Goal: Information Seeking & Learning: Find contact information

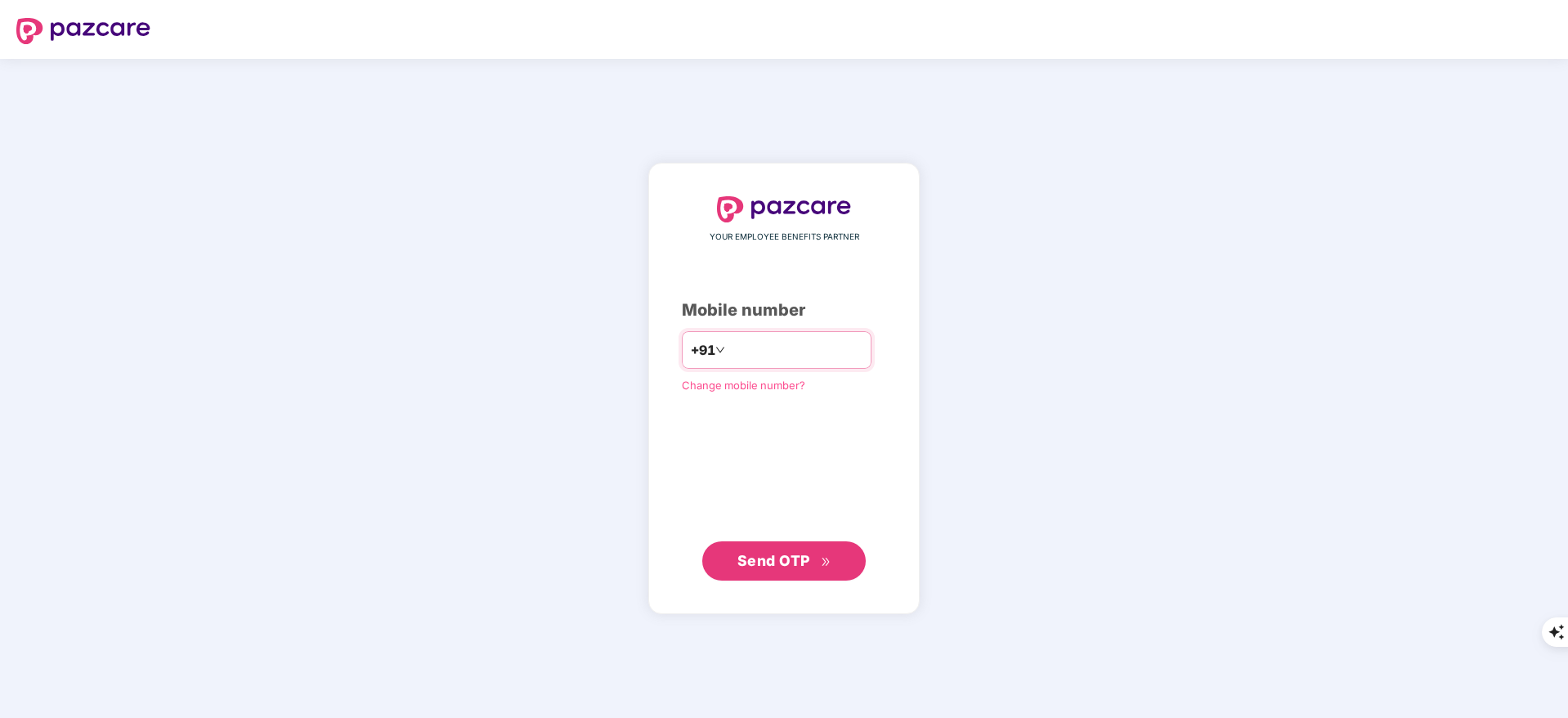
click at [729, 344] on input "number" at bounding box center [795, 349] width 134 height 26
type input "**********"
click at [837, 569] on button "Send OTP" at bounding box center [783, 560] width 163 height 39
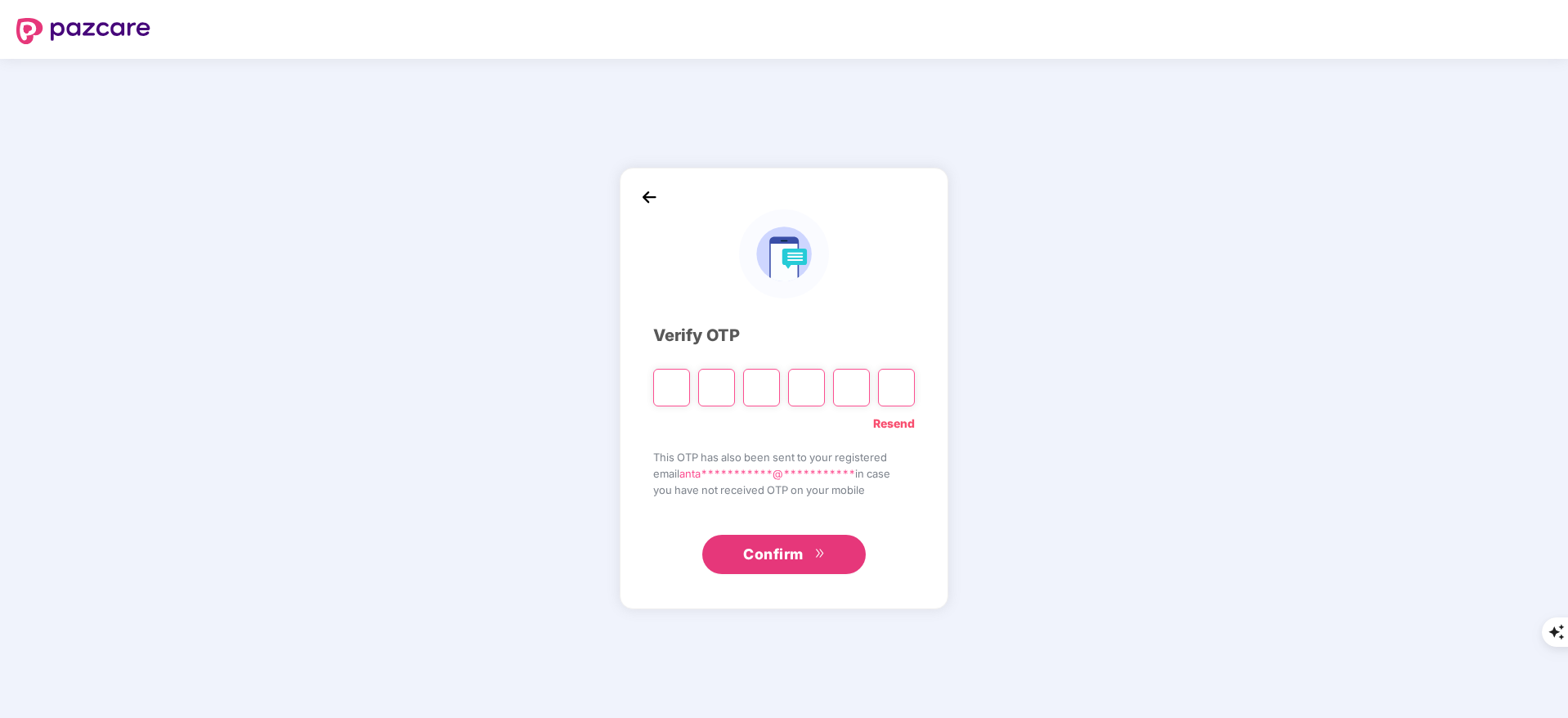
type input "*"
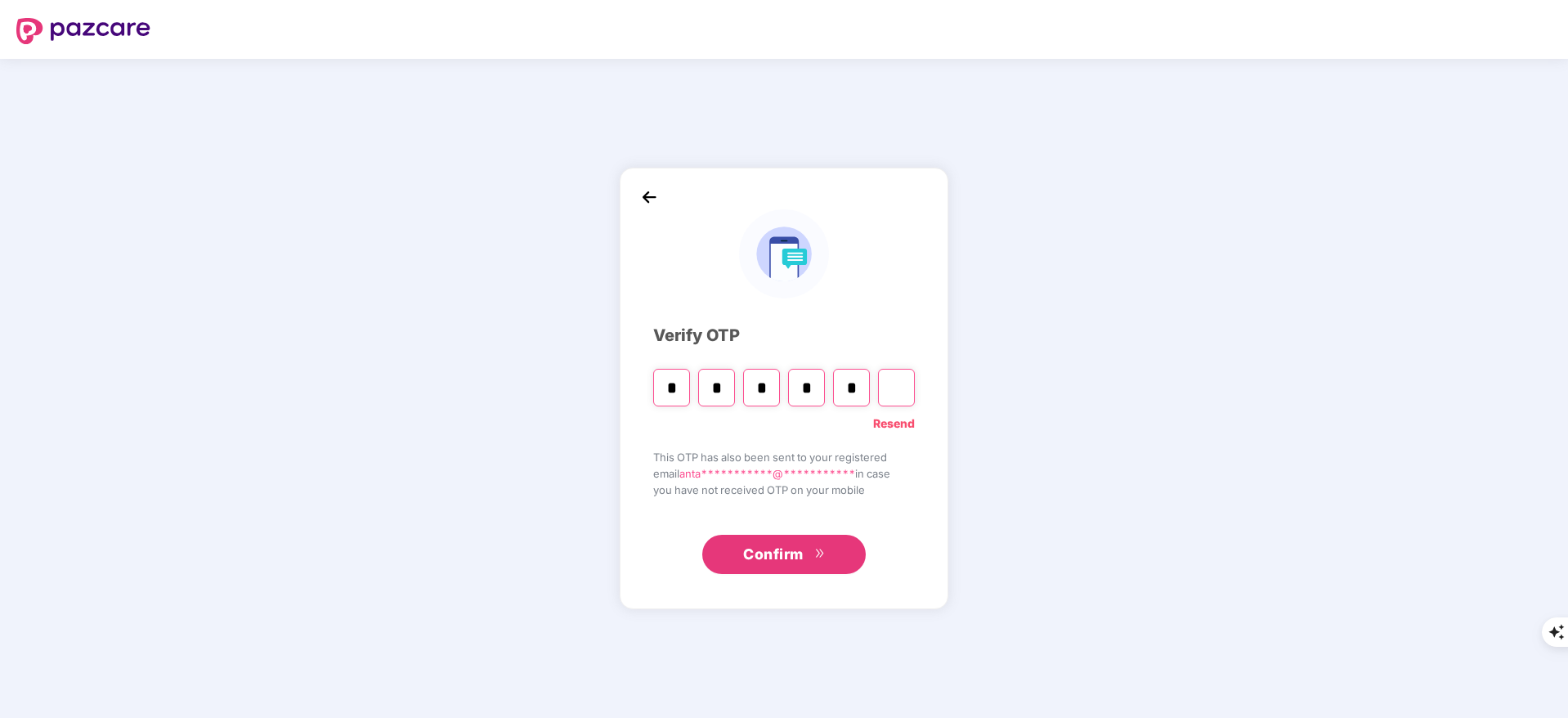
type input "*"
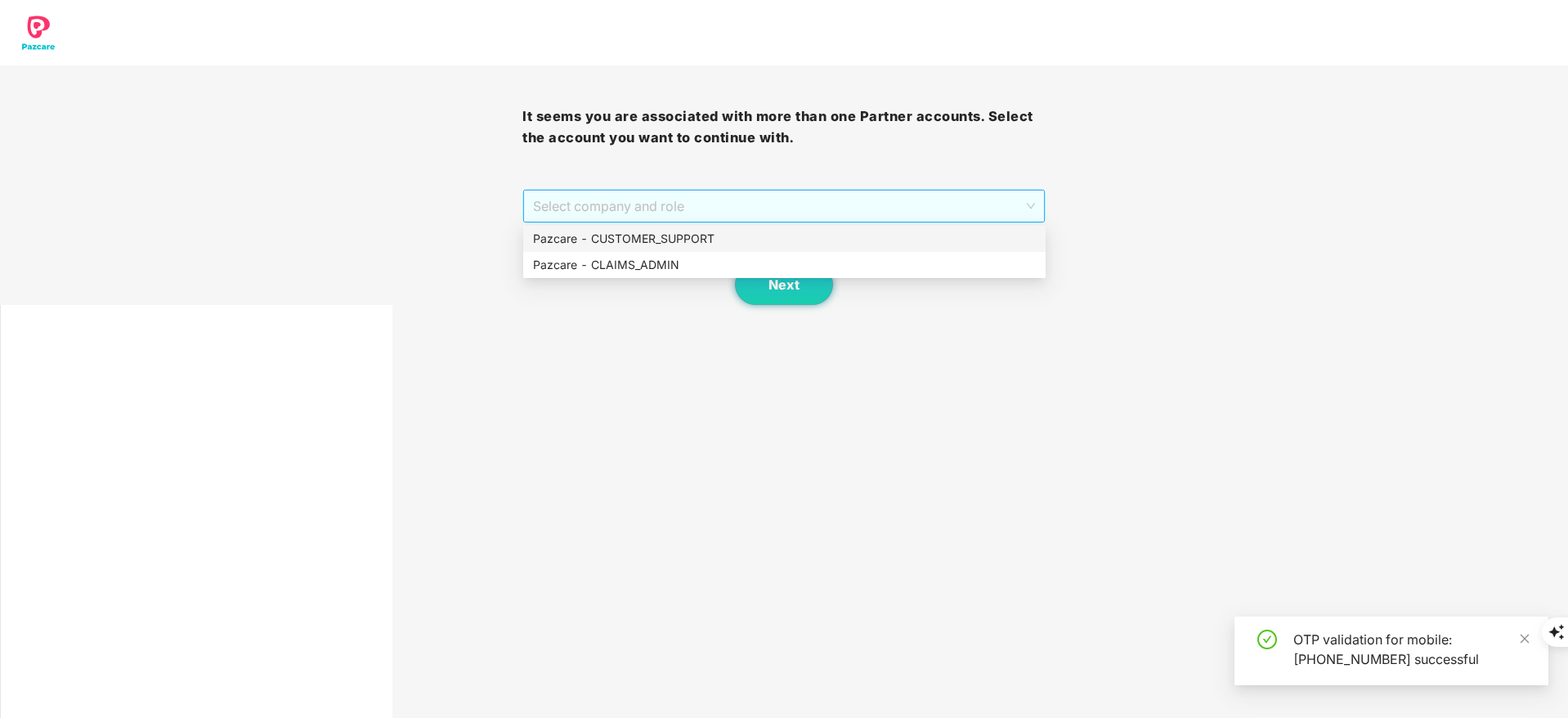
click at [656, 210] on span "Select company and role" at bounding box center [783, 205] width 501 height 32
click at [661, 238] on div "Pazcare - CUSTOMER_SUPPORT" at bounding box center [784, 239] width 502 height 18
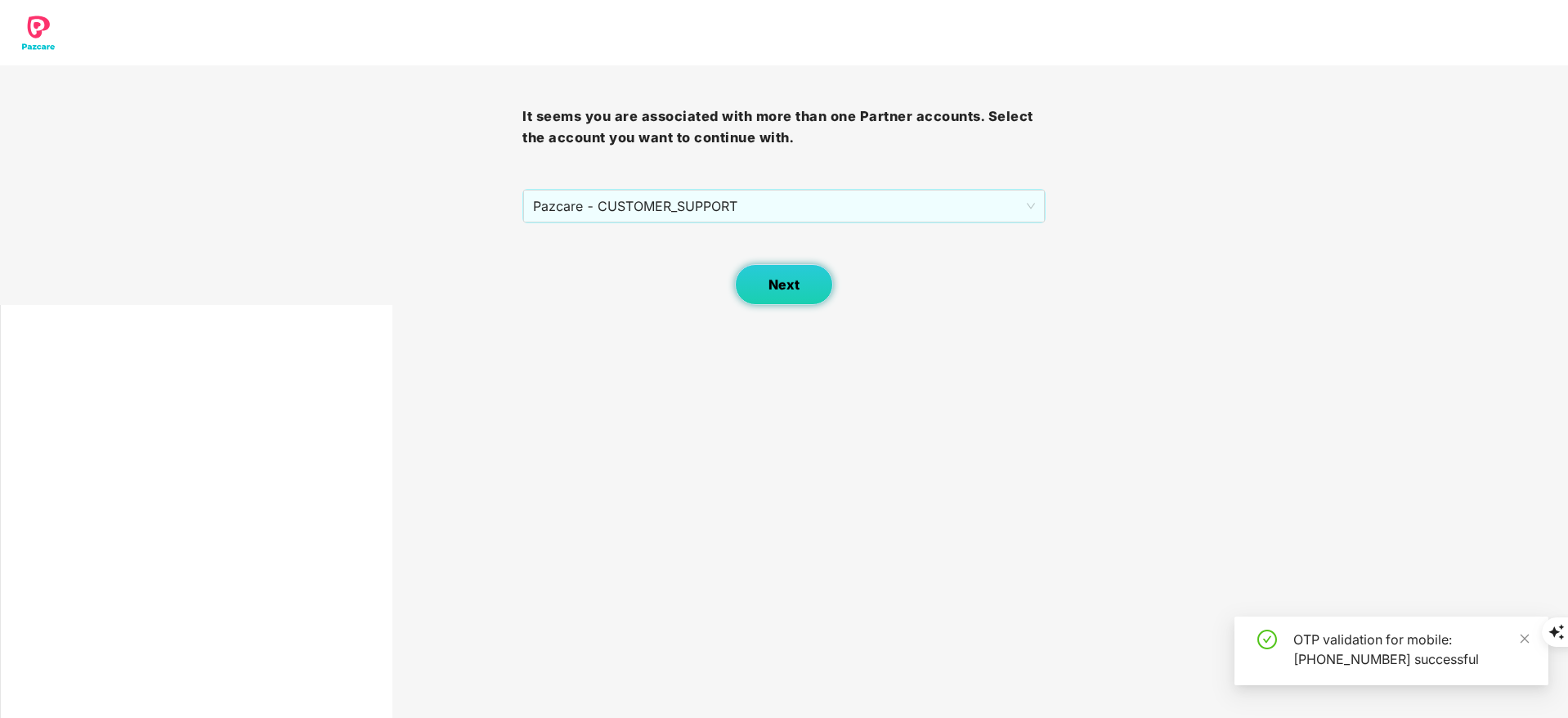
drag, startPoint x: 854, startPoint y: 283, endPoint x: 797, endPoint y: 285, distance: 57.0
click at [797, 285] on div "Next" at bounding box center [783, 264] width 522 height 82
click at [797, 285] on span "Next" at bounding box center [784, 285] width 32 height 15
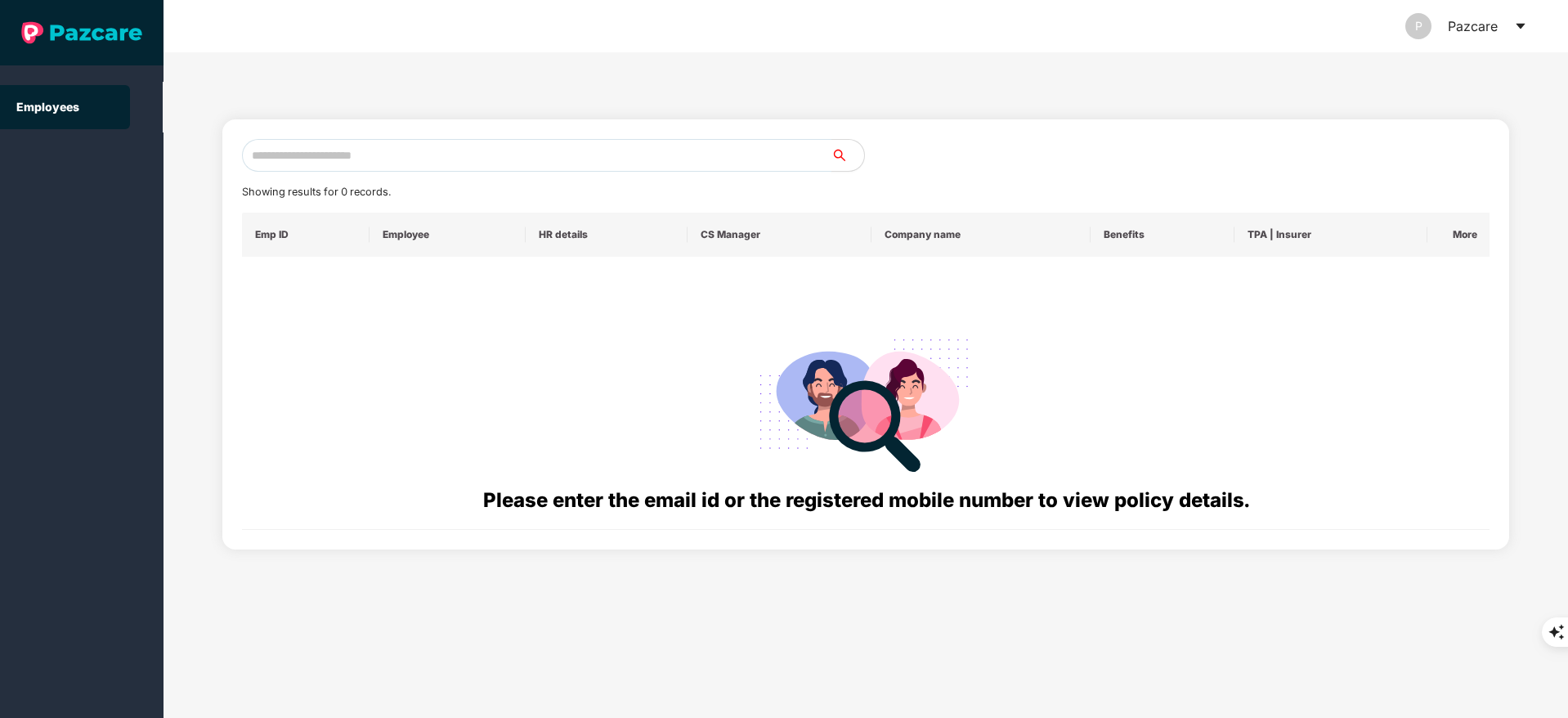
click at [317, 143] on input "text" at bounding box center [536, 156] width 589 height 32
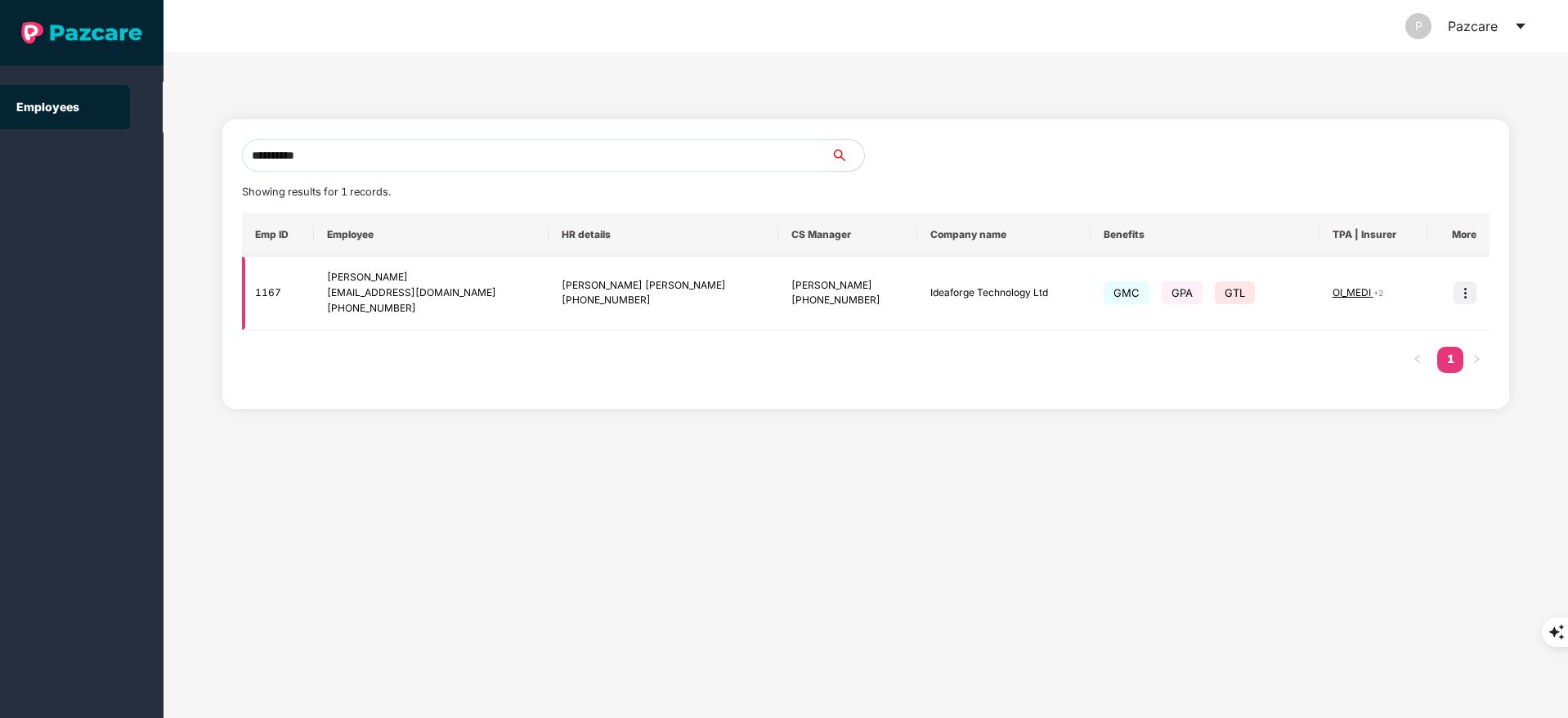
type input "**********"
click at [1473, 291] on img at bounding box center [1465, 292] width 23 height 23
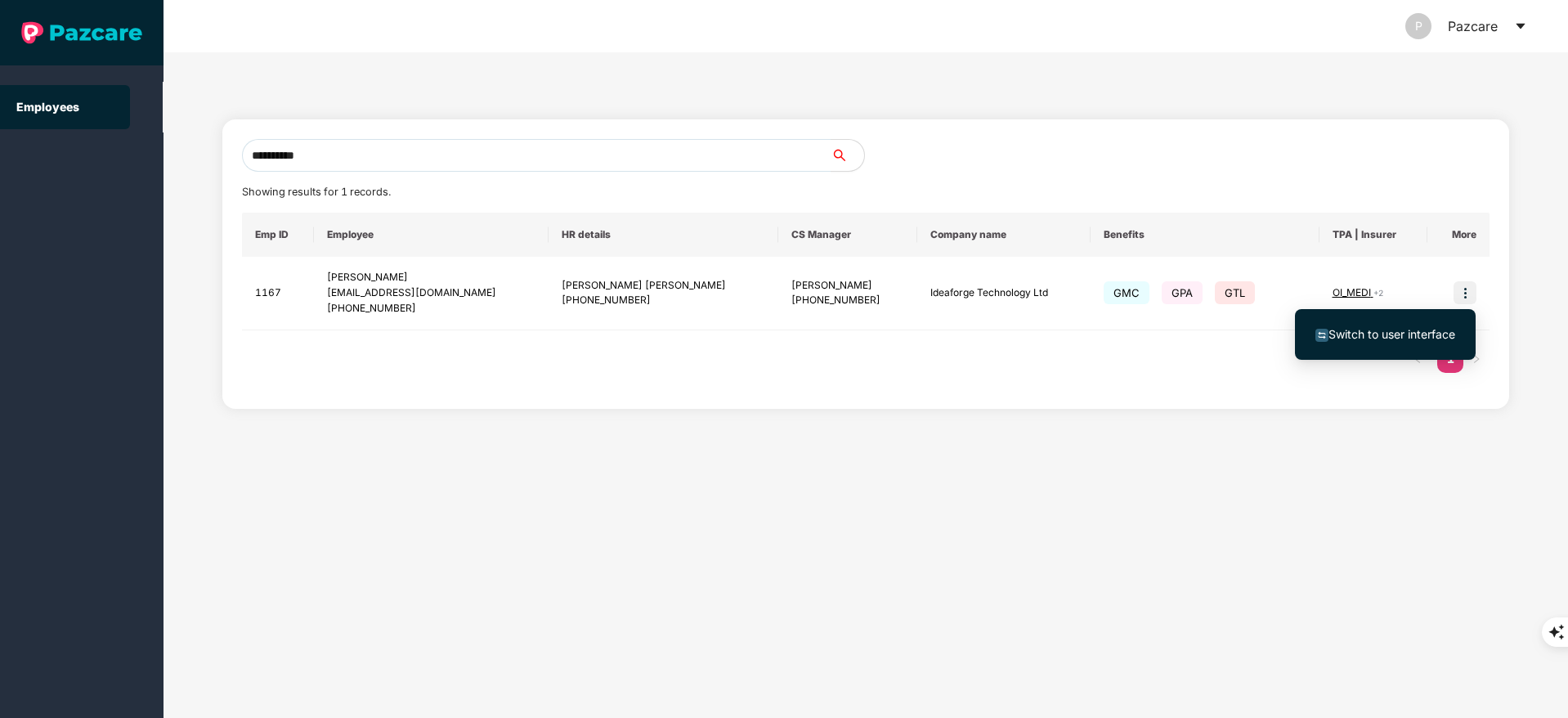
click at [1427, 323] on li "Switch to user interface" at bounding box center [1385, 334] width 180 height 34
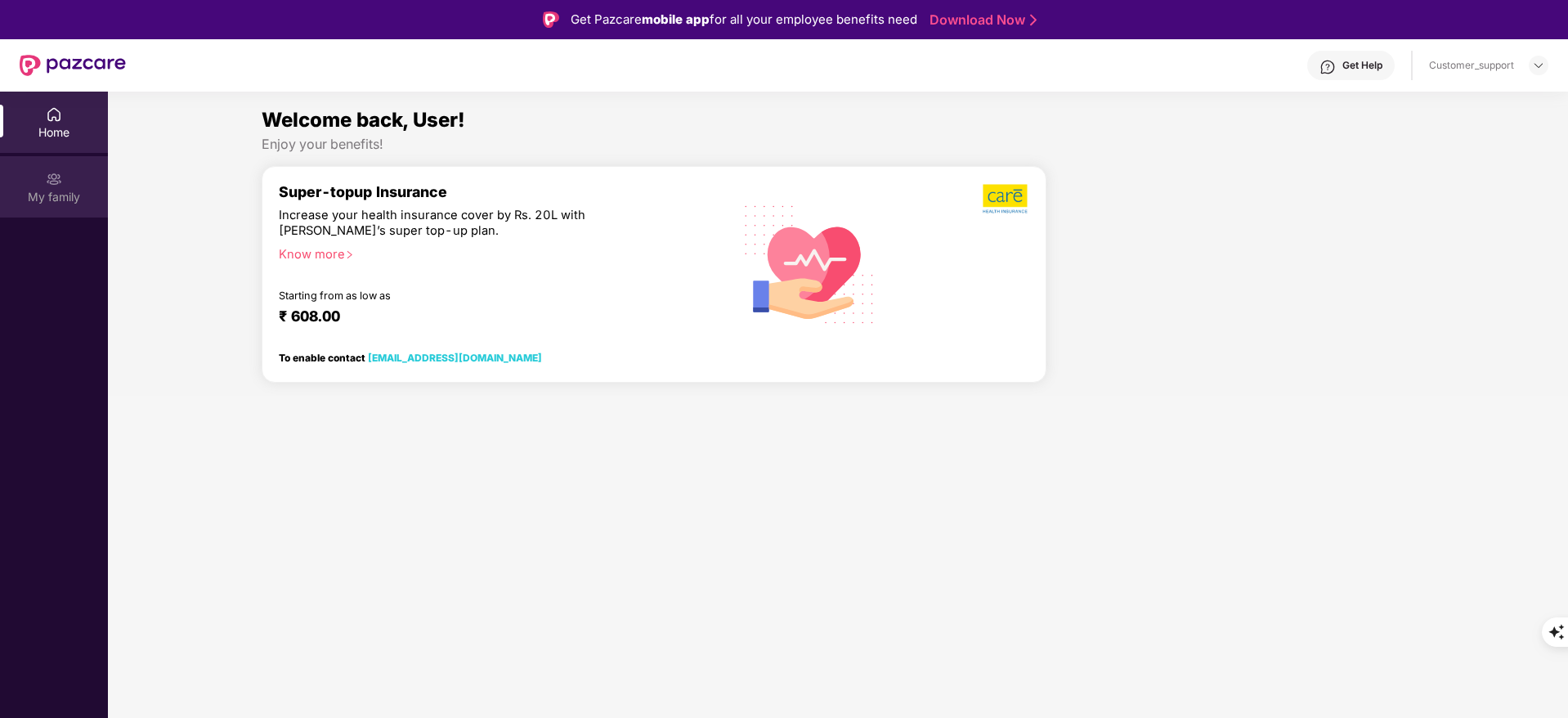
click at [48, 202] on div "My family" at bounding box center [53, 197] width 108 height 16
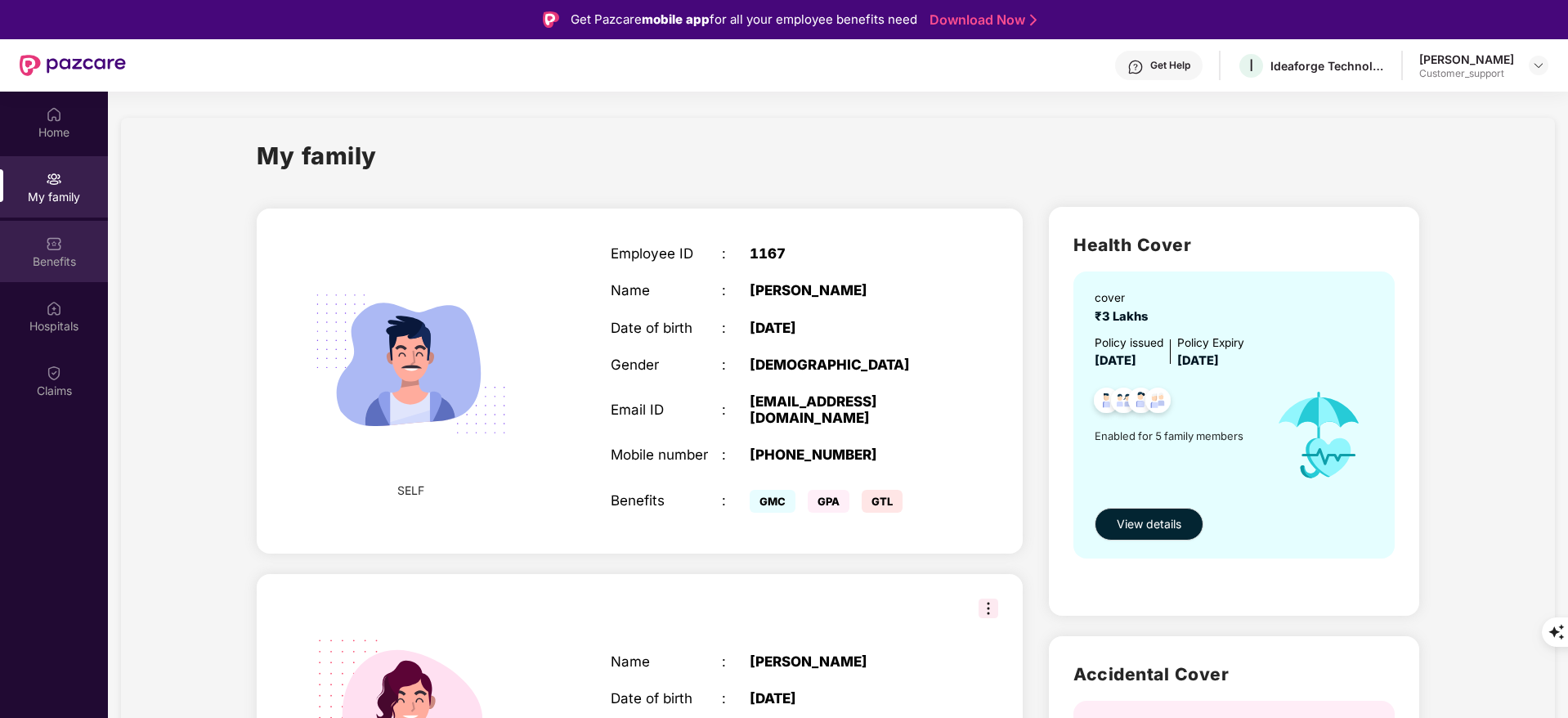
click at [60, 258] on div "Benefits" at bounding box center [53, 261] width 108 height 16
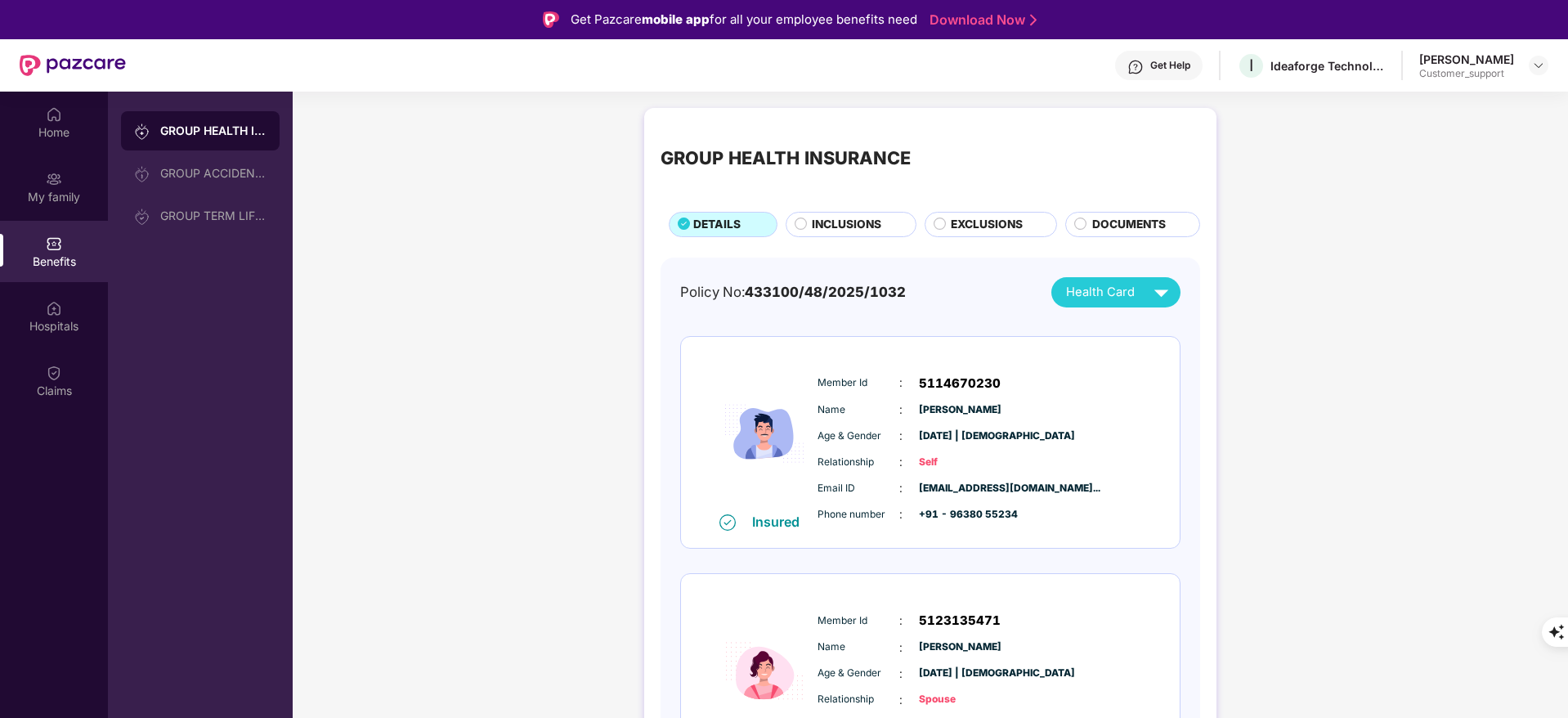
click at [846, 219] on span "INCLUSIONS" at bounding box center [846, 224] width 70 height 18
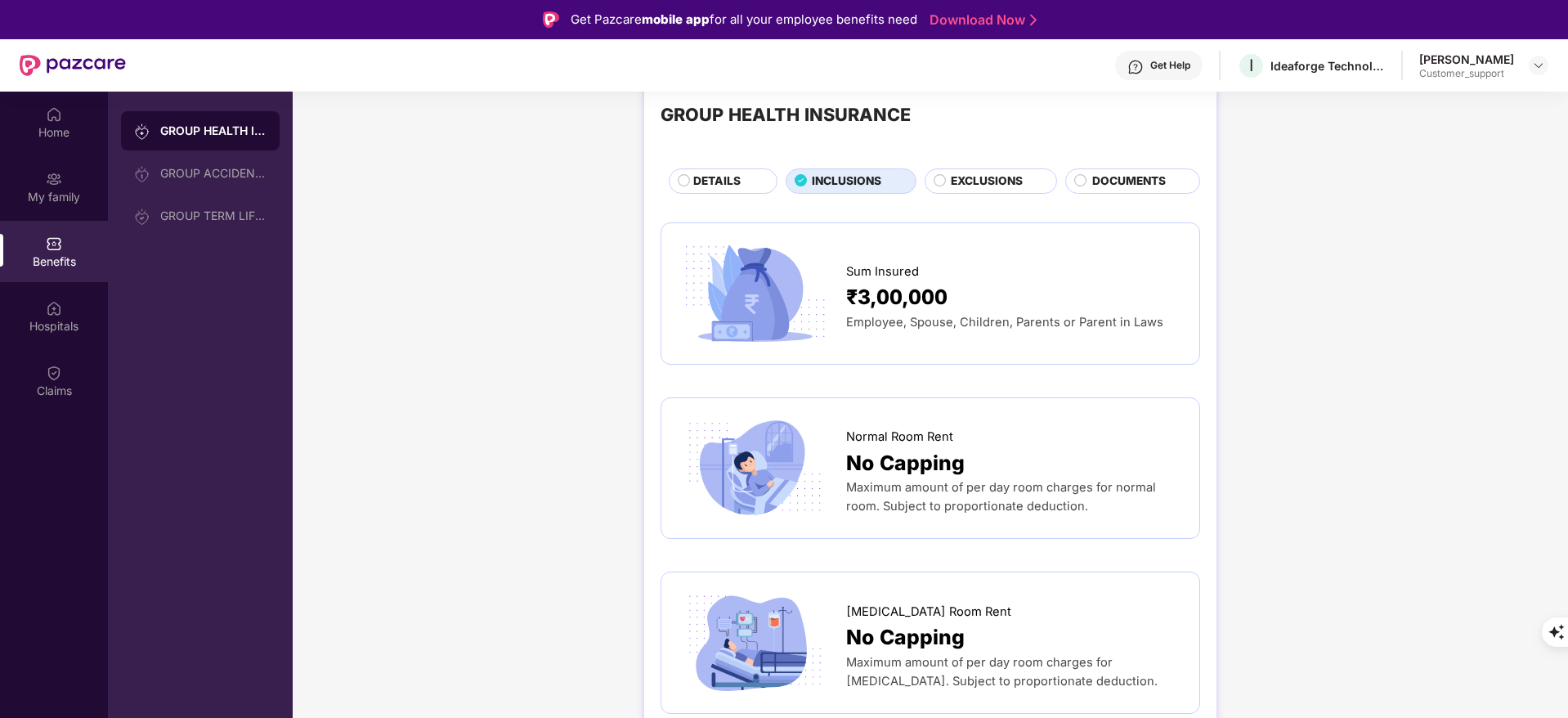
scroll to position [42, 0]
click at [942, 362] on div "Sum Insured ₹3,00,000 Employee, Spouse, Children, Parents or Parent in Laws" at bounding box center [930, 295] width 540 height 142
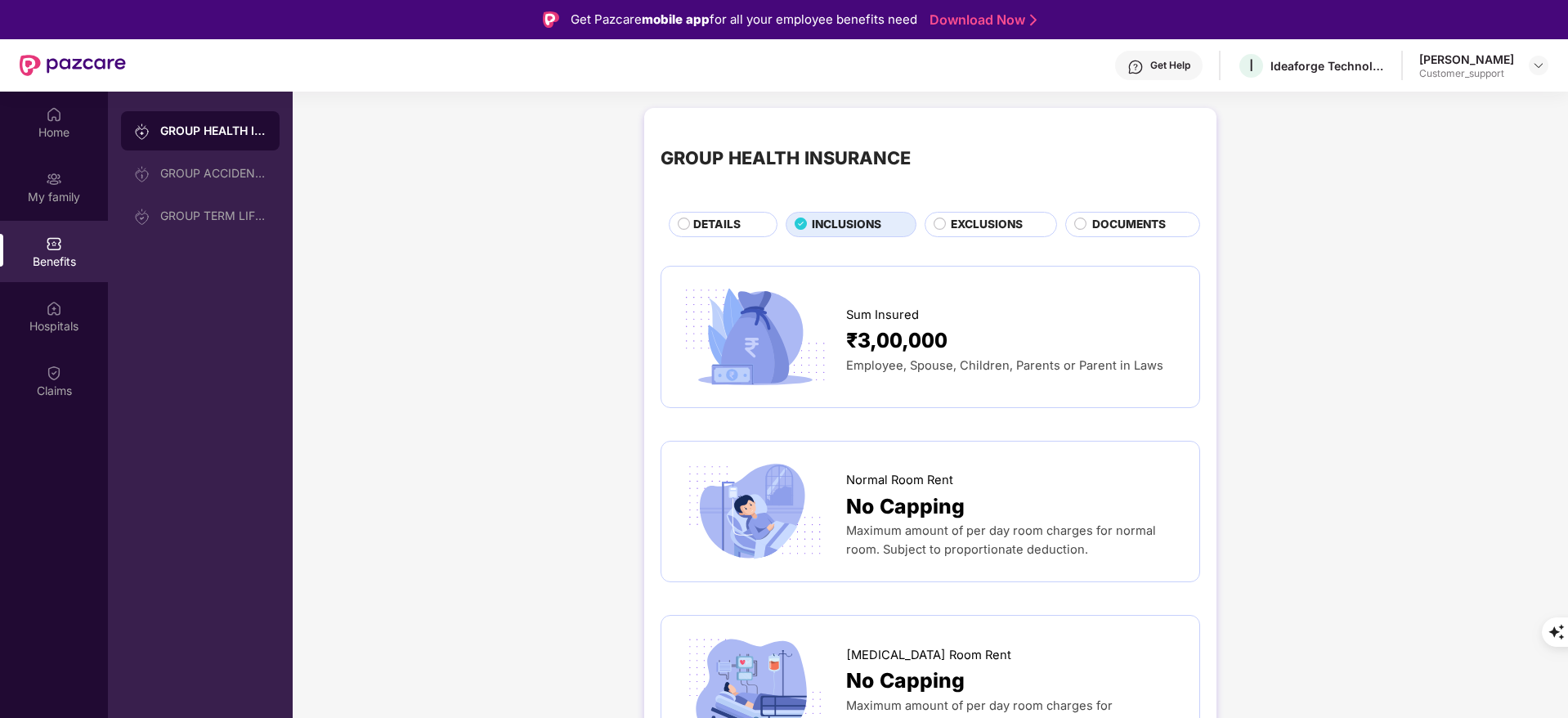
click at [726, 213] on div "DETAILS" at bounding box center [723, 224] width 109 height 26
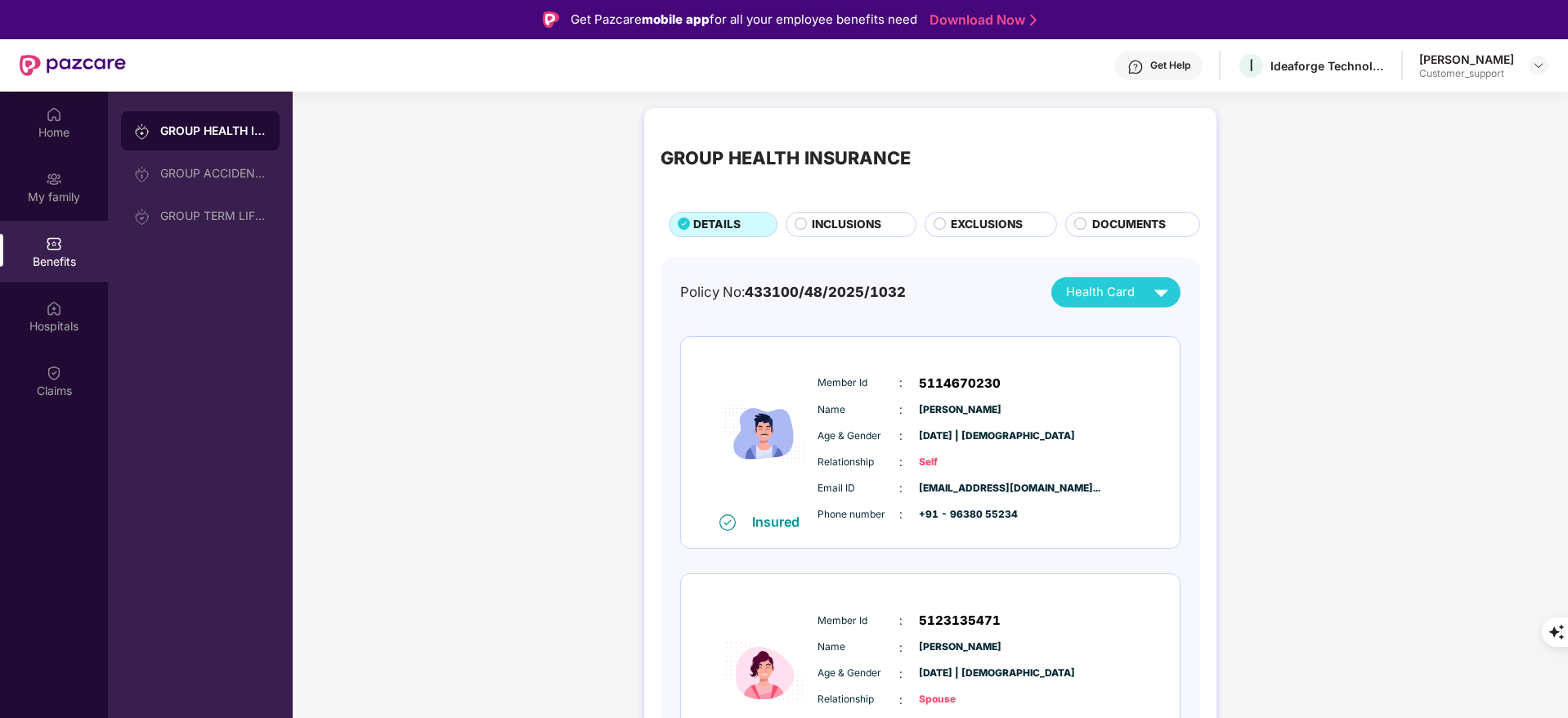
click at [837, 220] on span "INCLUSIONS" at bounding box center [846, 224] width 70 height 18
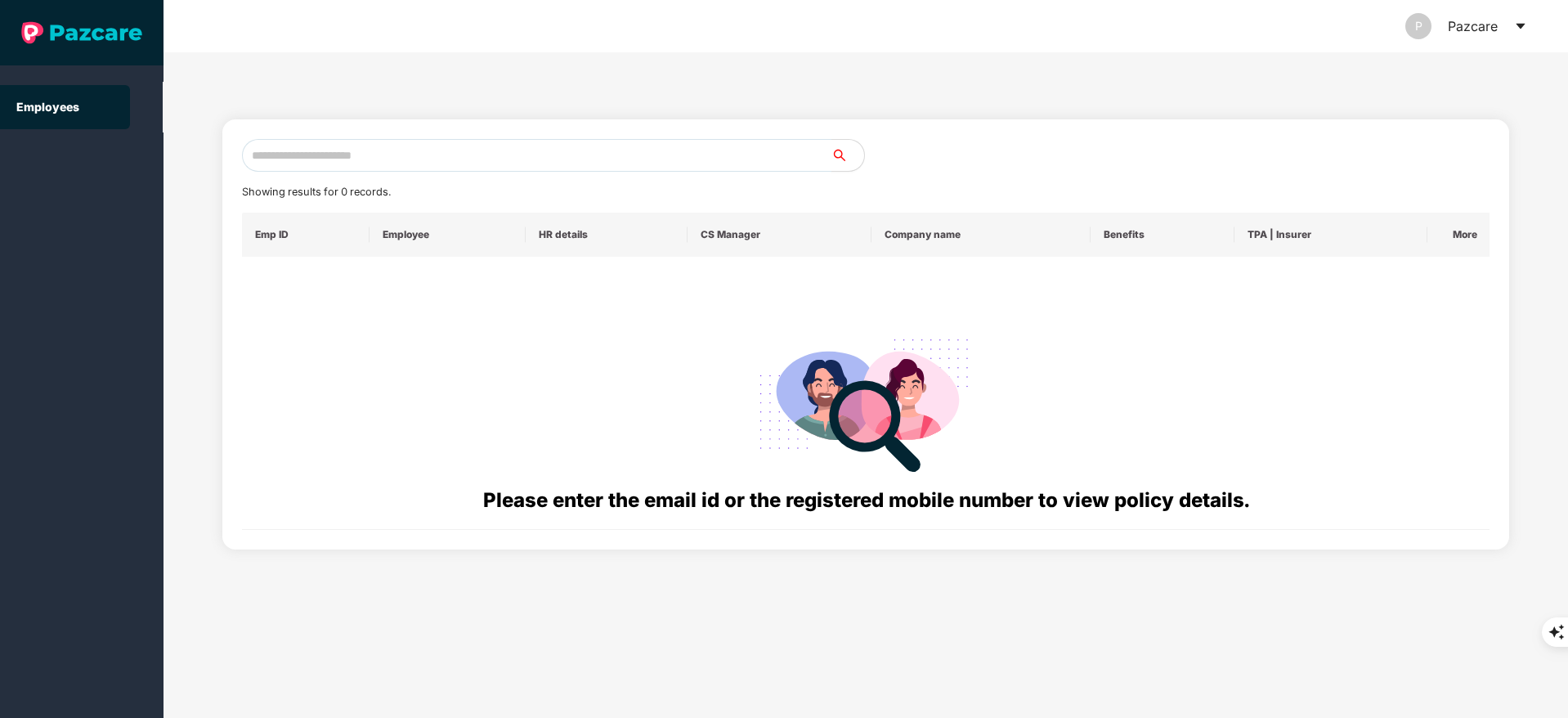
click at [410, 167] on input "text" at bounding box center [536, 156] width 589 height 32
paste input "**********"
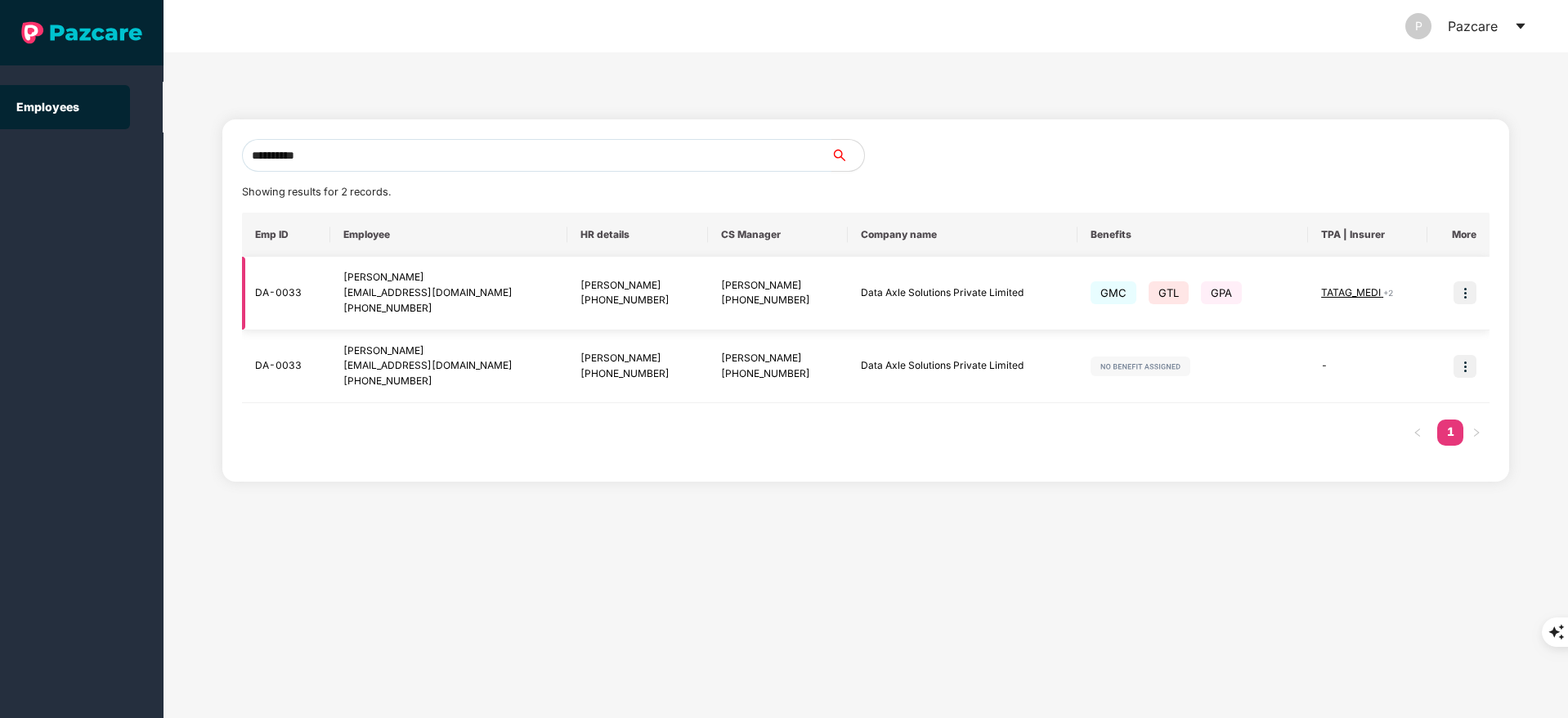
type input "**********"
click at [1463, 281] on img at bounding box center [1465, 292] width 23 height 23
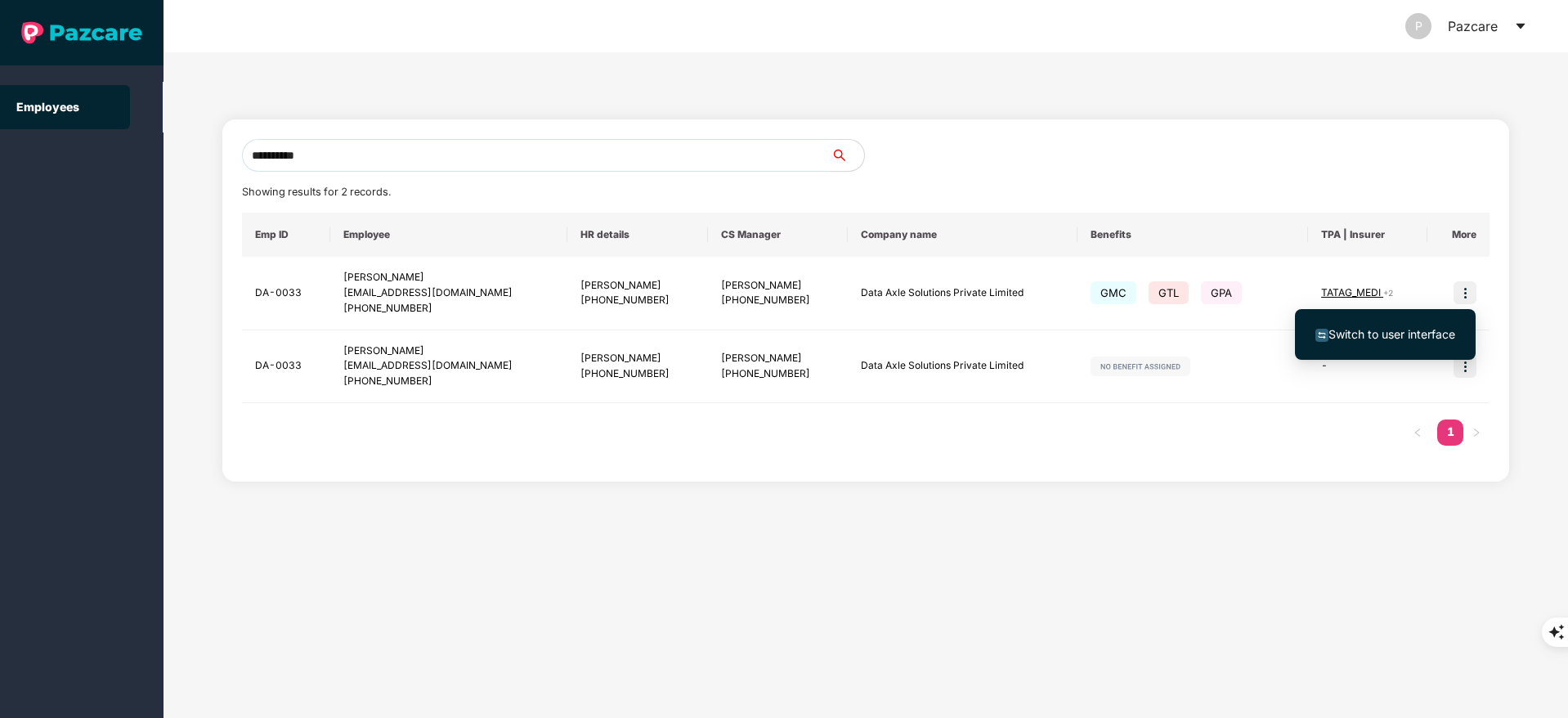
click at [1422, 326] on span "Switch to user interface" at bounding box center [1385, 334] width 139 height 18
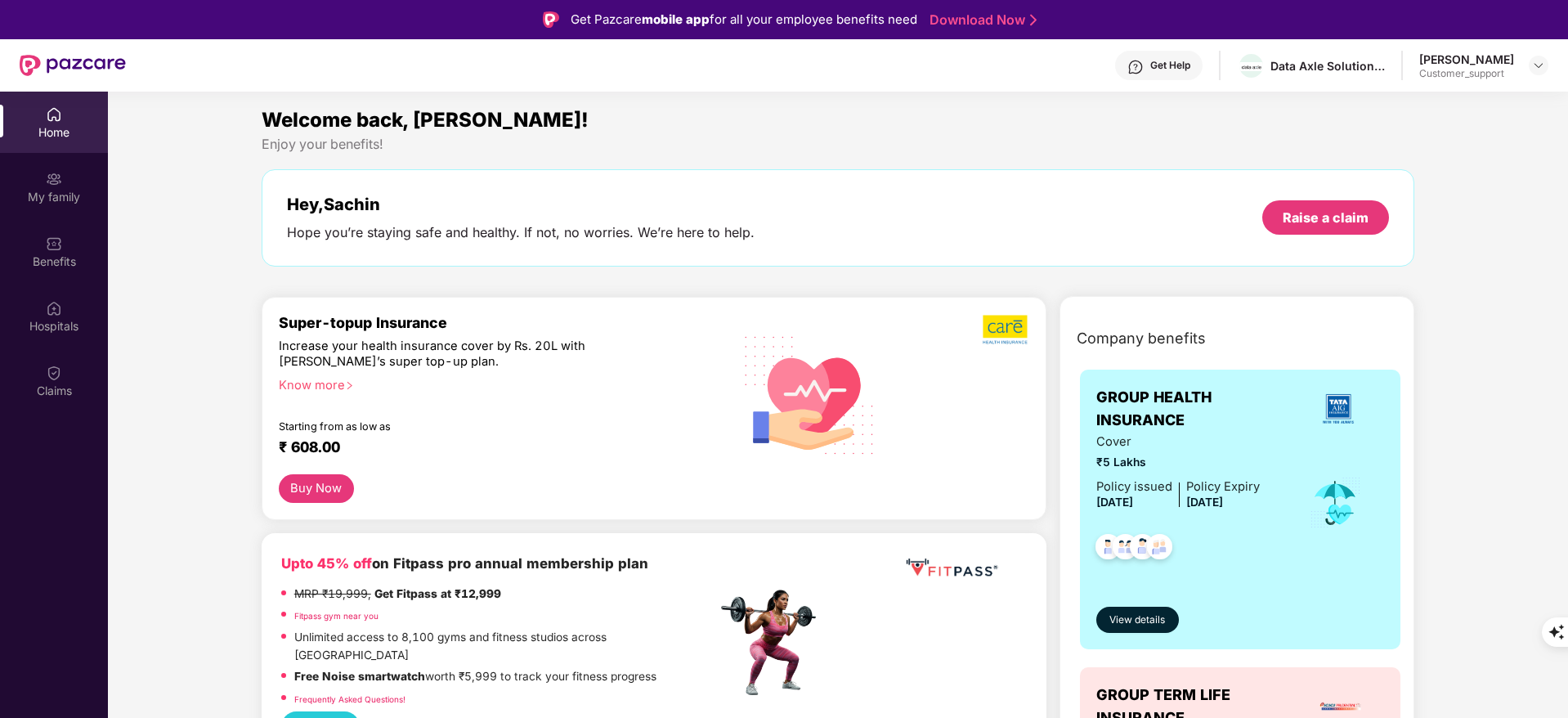
click at [59, 252] on div "Benefits" at bounding box center [53, 251] width 108 height 61
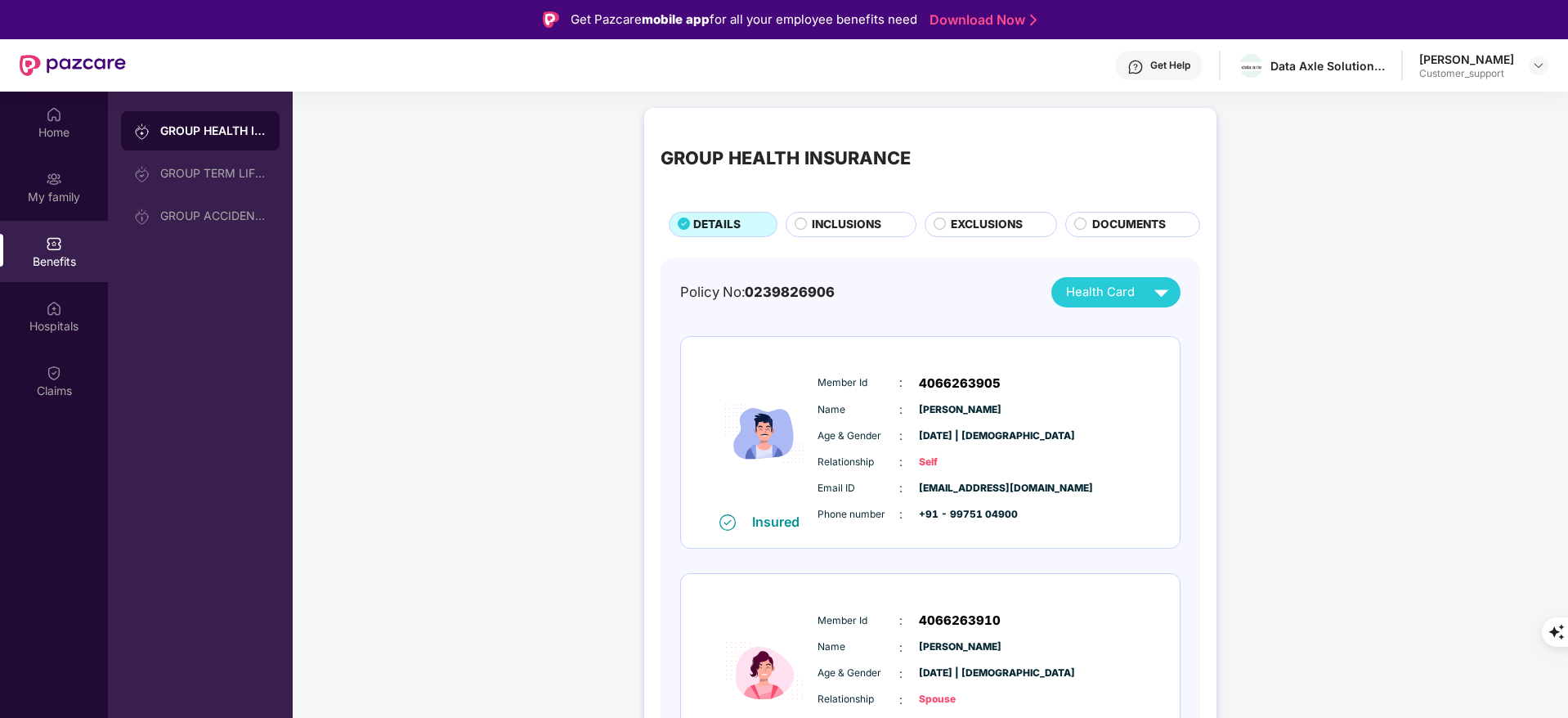
click at [884, 222] on div "INCLUSIONS" at bounding box center [855, 225] width 103 height 20
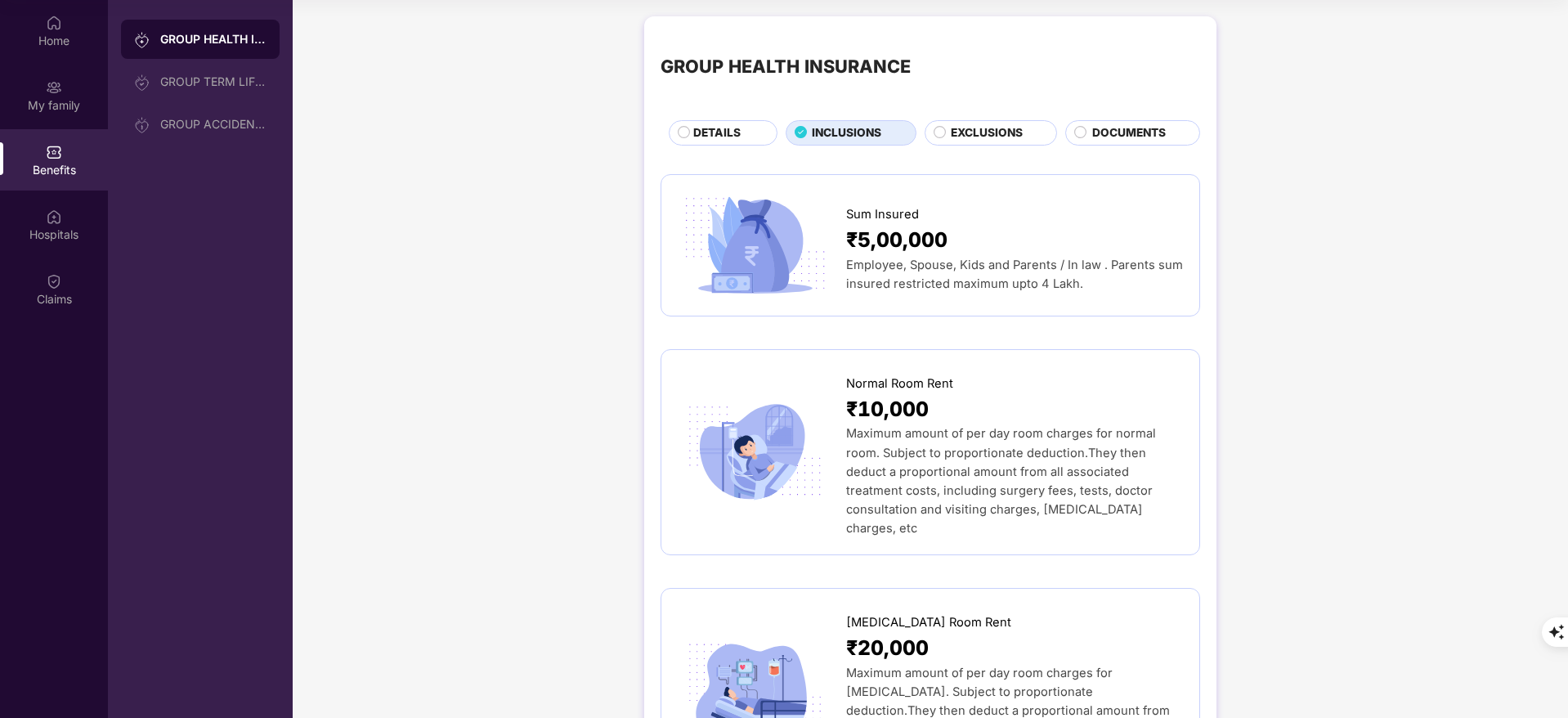
click at [981, 118] on div "GROUP HEALTH INSURANCE DETAILS INCLUSIONS EXCLUSIONS DOCUMENTS" at bounding box center [930, 89] width 540 height 113
click at [975, 134] on span "EXCLUSIONS" at bounding box center [986, 133] width 72 height 18
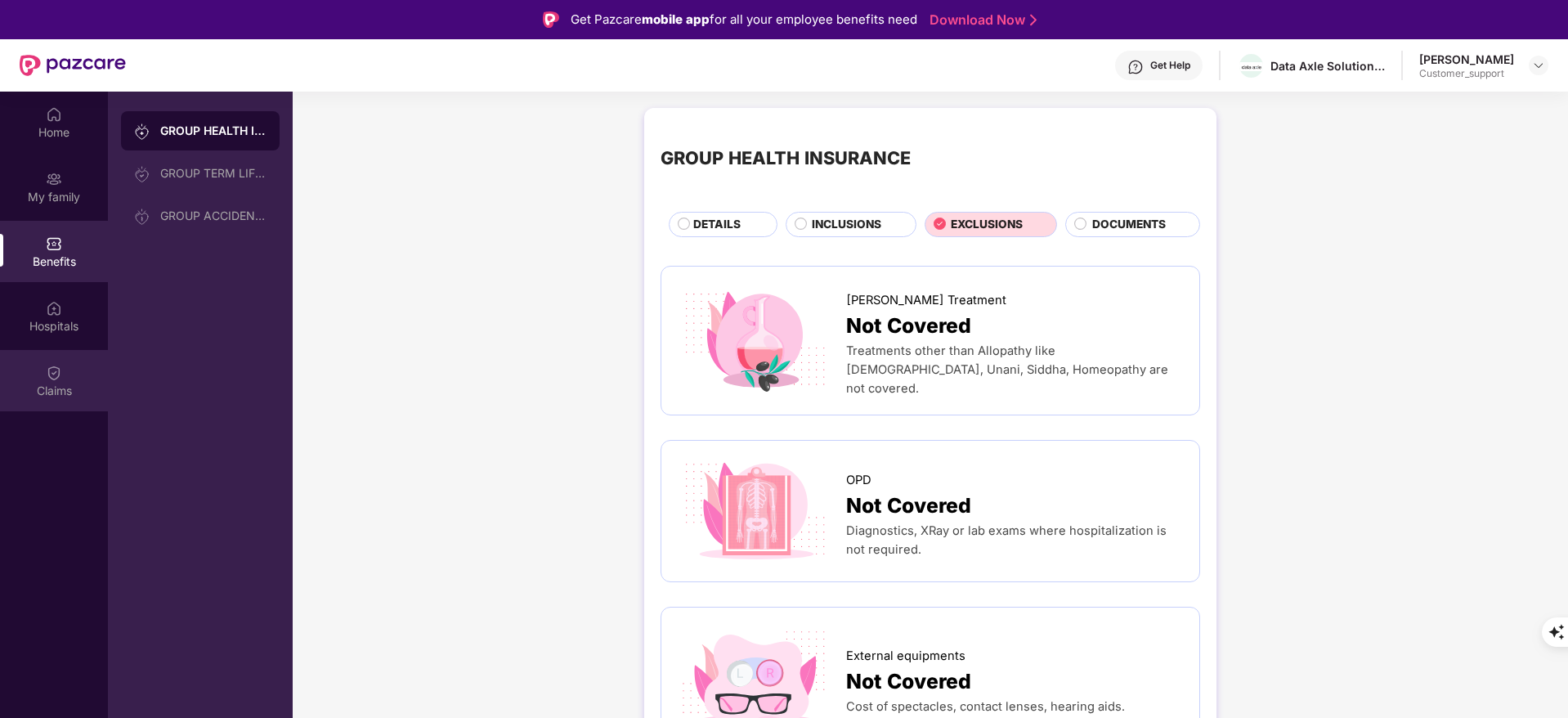
click at [63, 404] on div "Claims" at bounding box center [53, 380] width 108 height 61
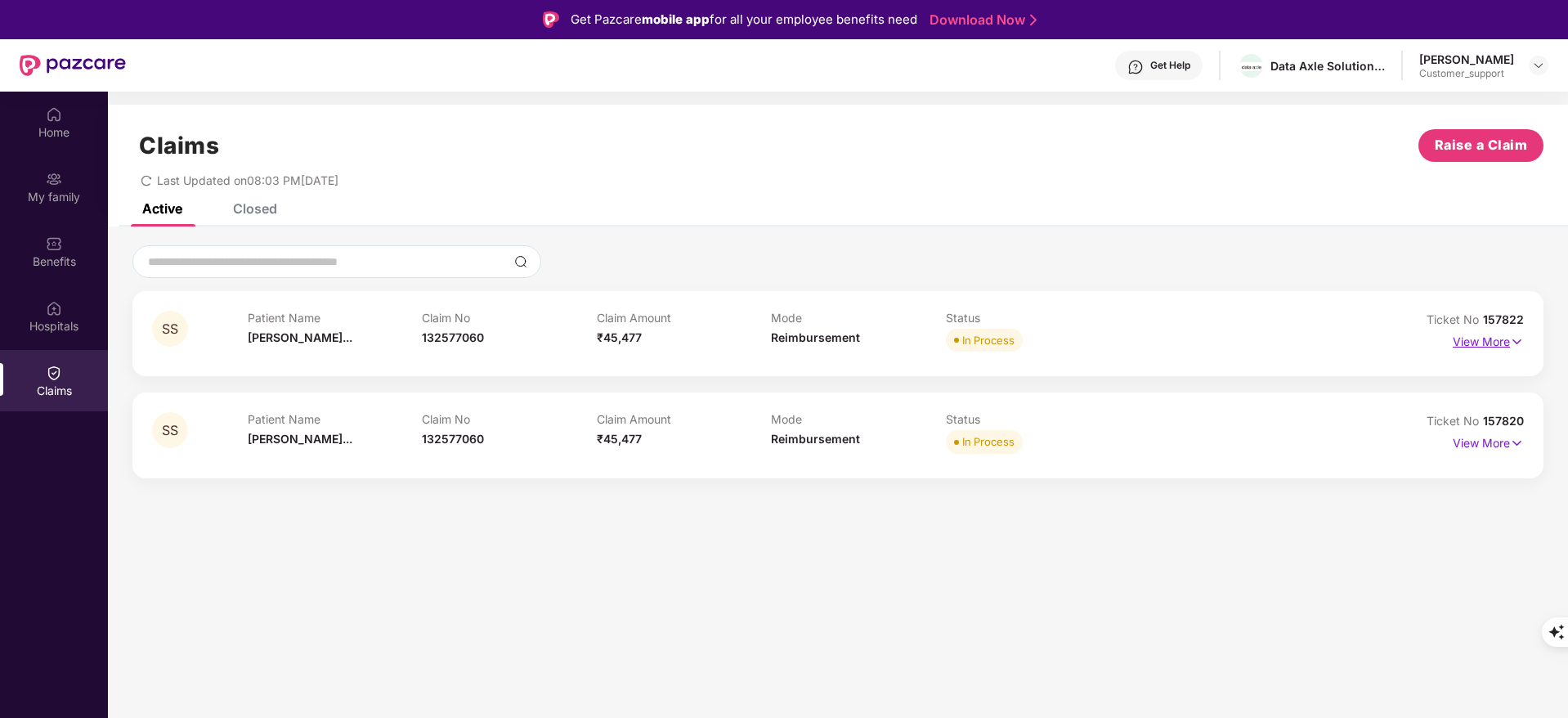
click at [1477, 344] on p "View More" at bounding box center [1488, 339] width 71 height 22
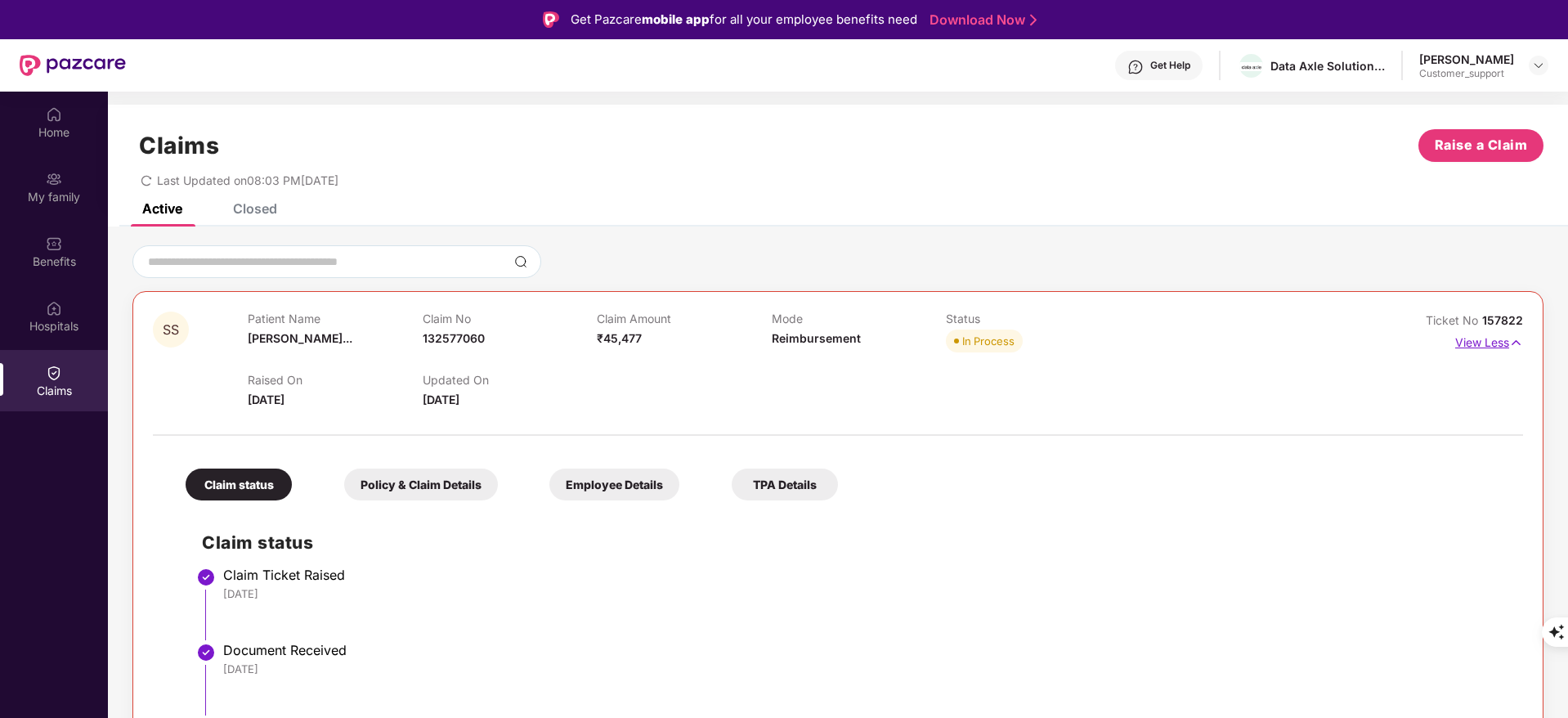
click at [1477, 344] on p "View Less" at bounding box center [1489, 340] width 68 height 22
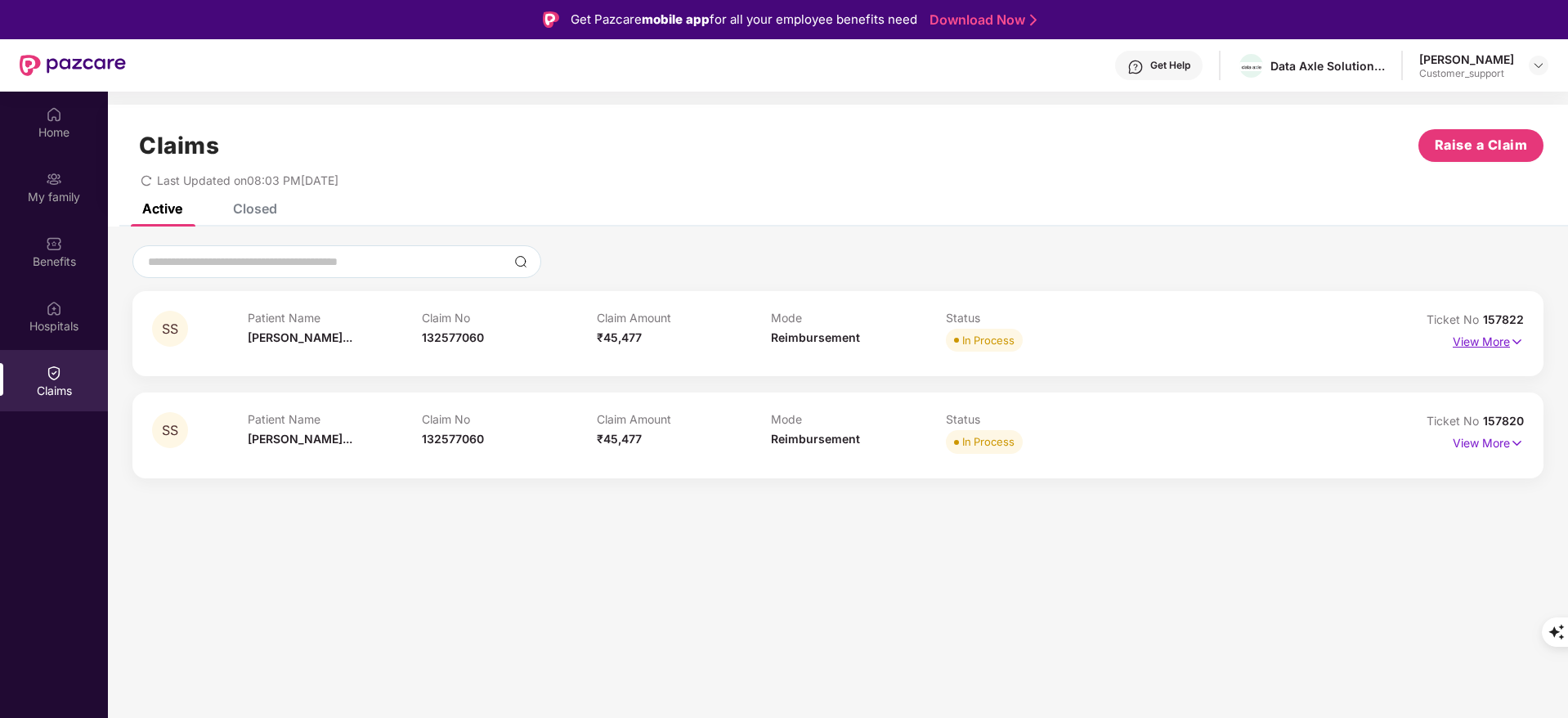
click at [1477, 344] on p "View More" at bounding box center [1488, 339] width 71 height 22
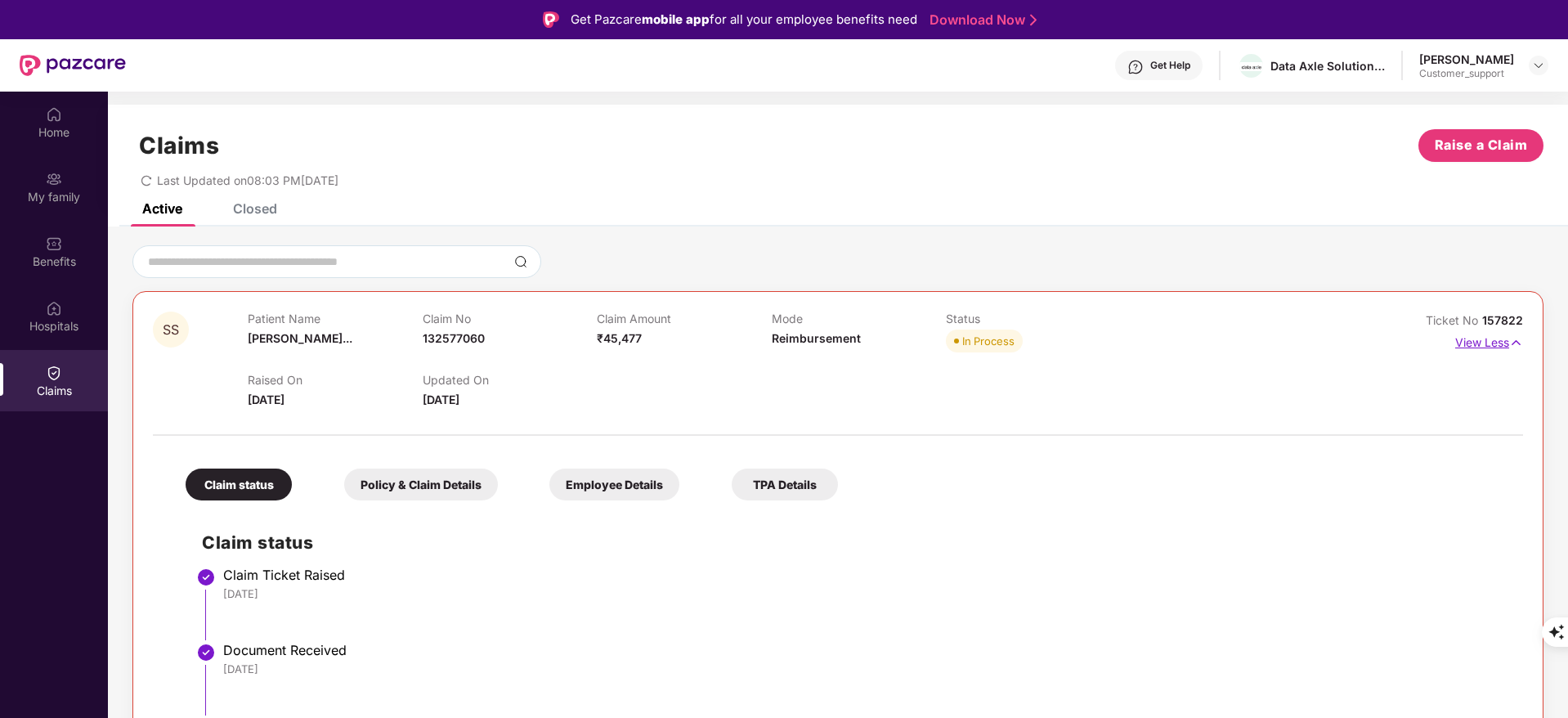
click at [1477, 344] on p "View Less" at bounding box center [1489, 340] width 68 height 22
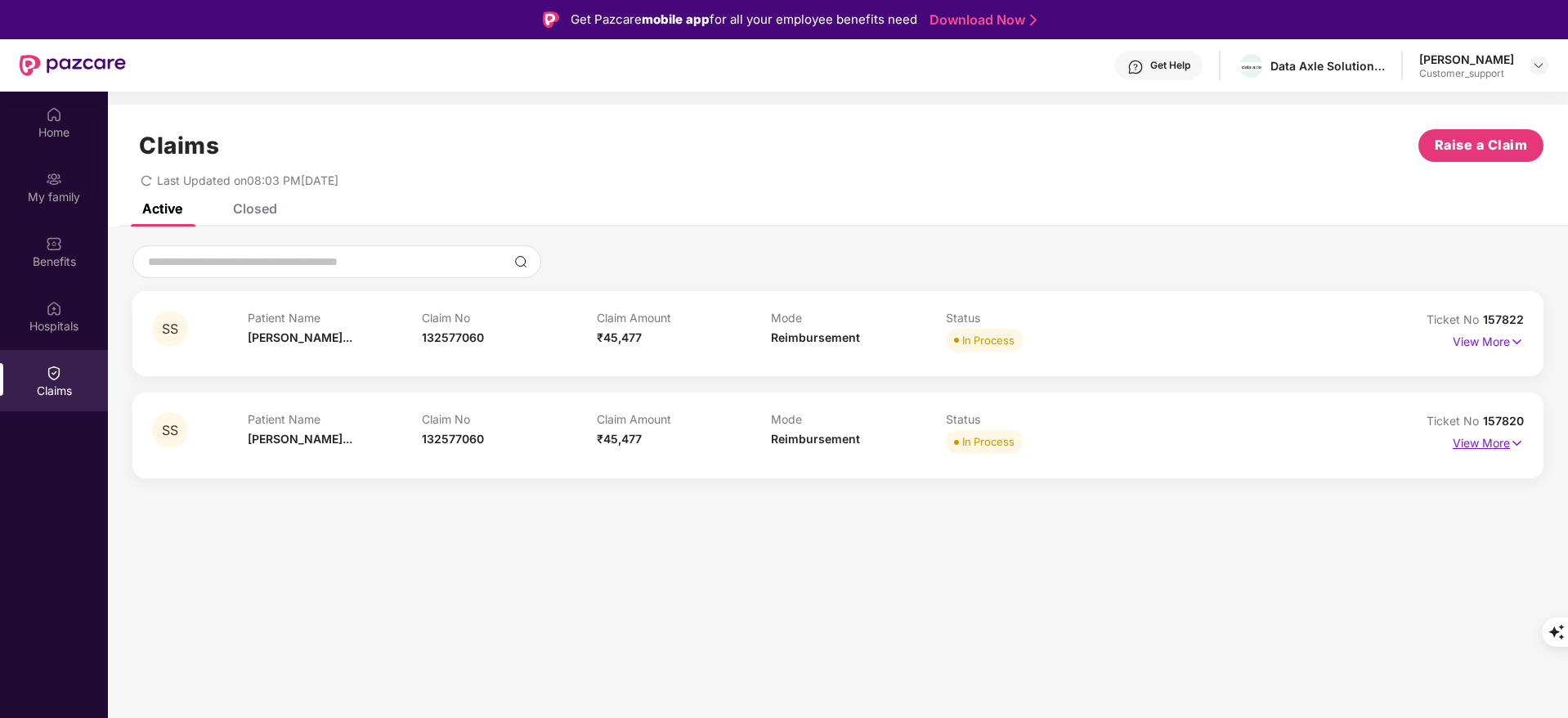
click at [1497, 441] on p "View More" at bounding box center [1488, 440] width 71 height 22
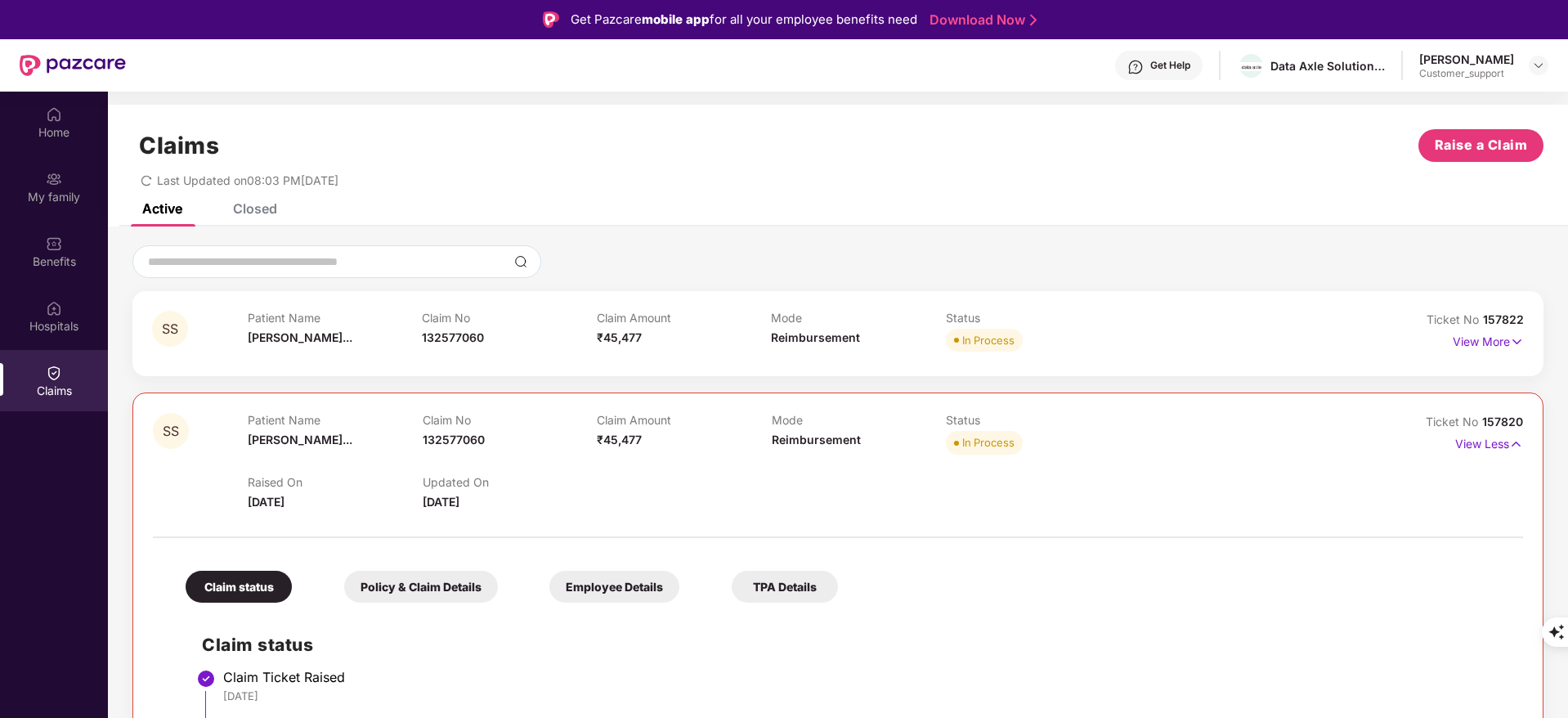
click at [1506, 352] on div "View More" at bounding box center [1488, 341] width 71 height 26
click at [1491, 337] on p "View More" at bounding box center [1488, 339] width 71 height 22
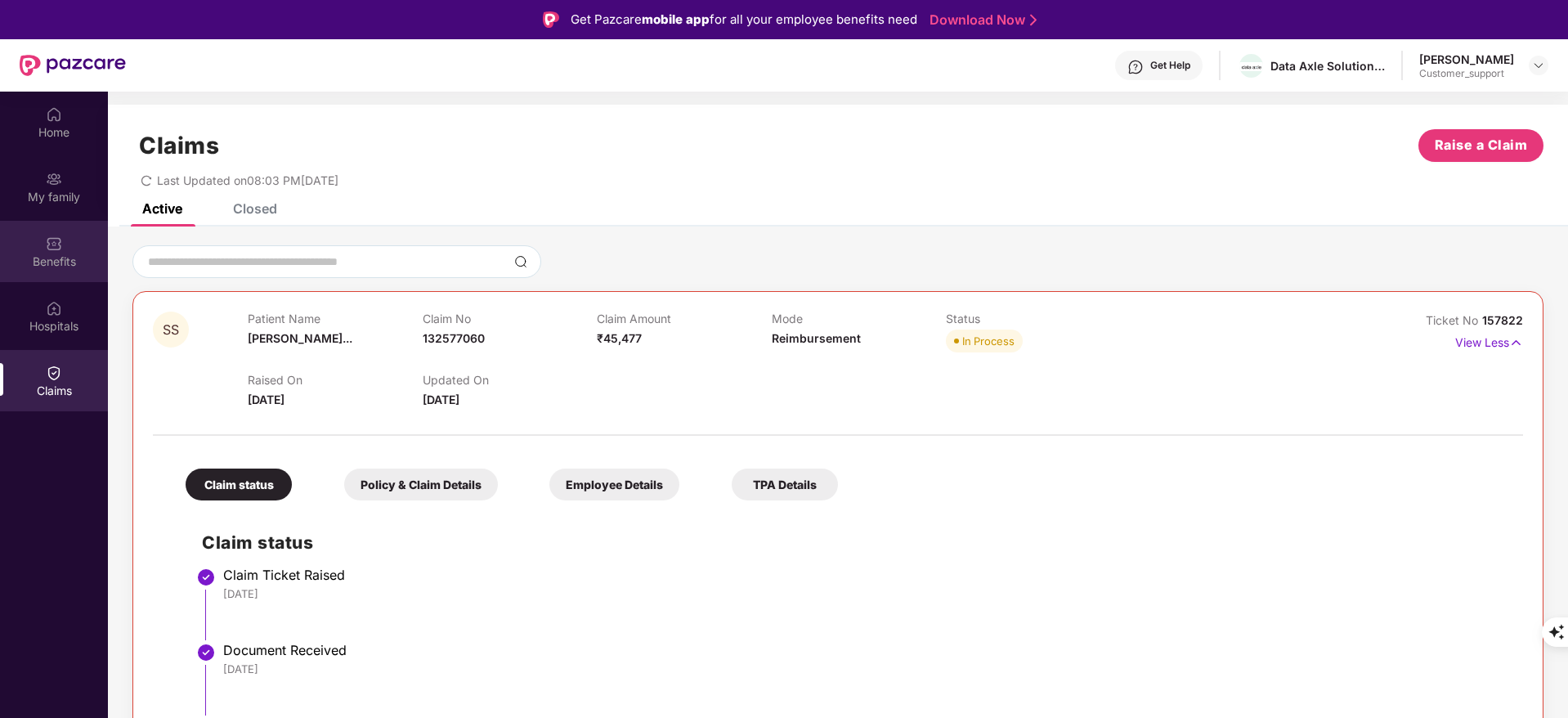
click at [45, 236] on div "Benefits" at bounding box center [53, 251] width 108 height 61
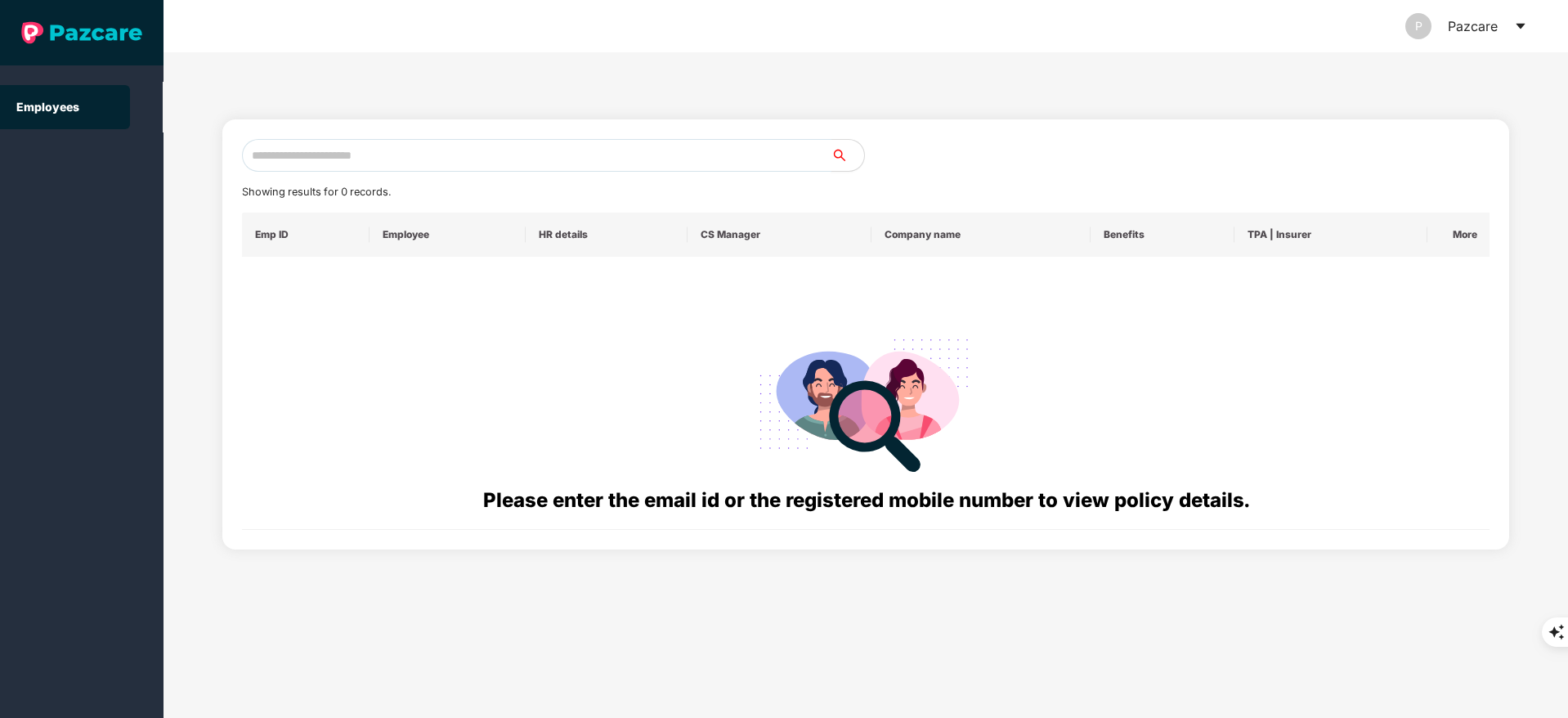
click at [280, 156] on input "text" at bounding box center [536, 156] width 589 height 32
paste input "**********"
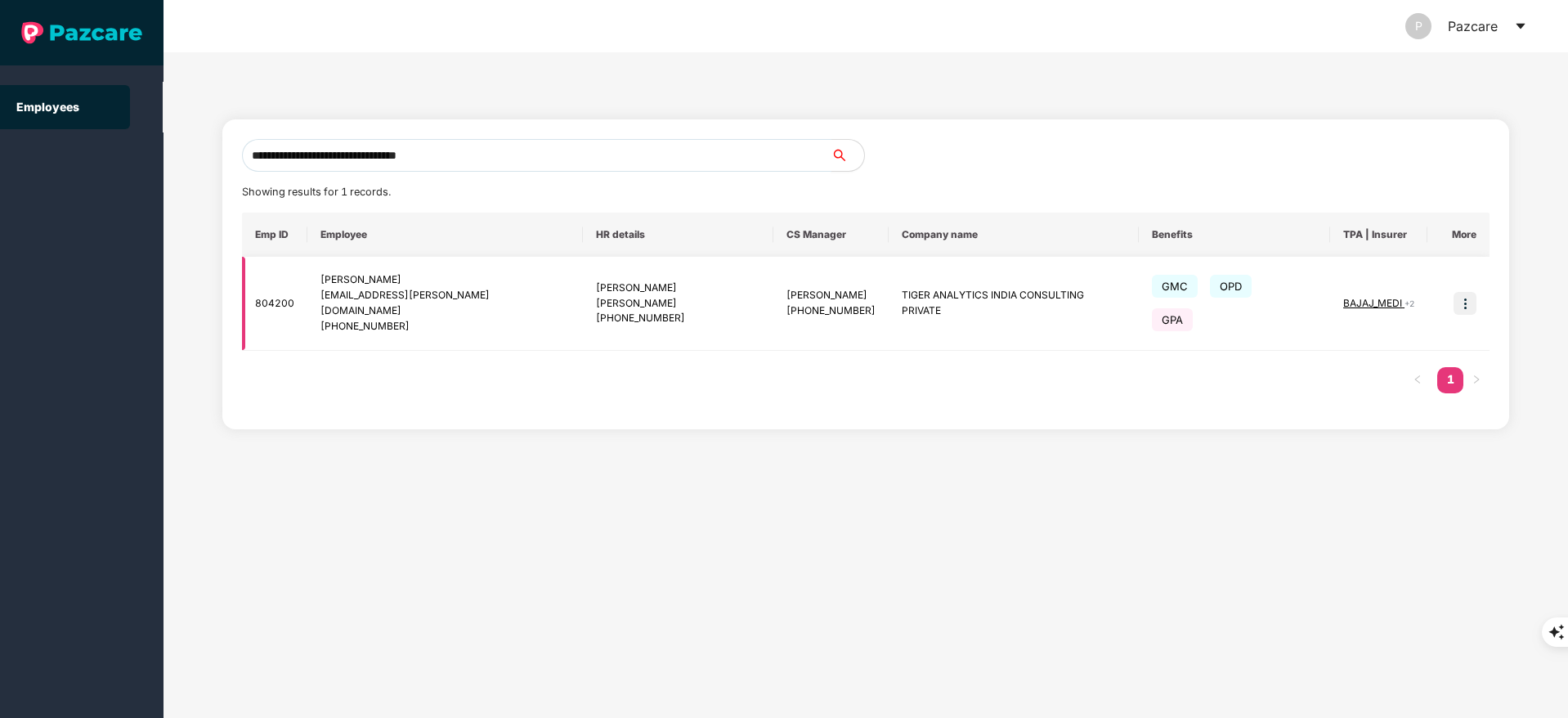
type input "**********"
click at [1469, 292] on img at bounding box center [1465, 304] width 23 height 23
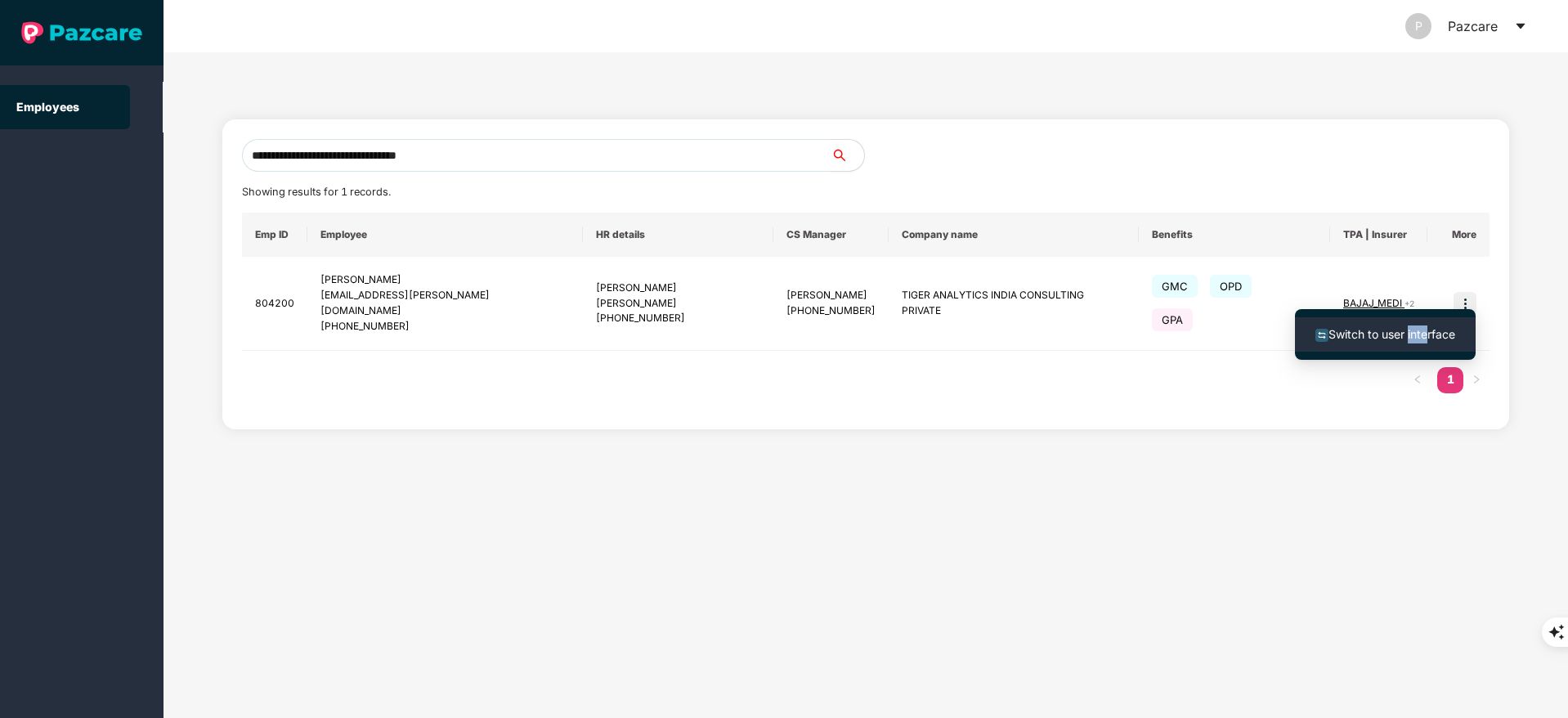
drag, startPoint x: 1426, startPoint y: 312, endPoint x: 1409, endPoint y: 344, distance: 36.2
click at [1409, 344] on ul "Switch to user interface" at bounding box center [1385, 334] width 180 height 51
click at [1409, 344] on li "Switch to user interface" at bounding box center [1385, 334] width 180 height 34
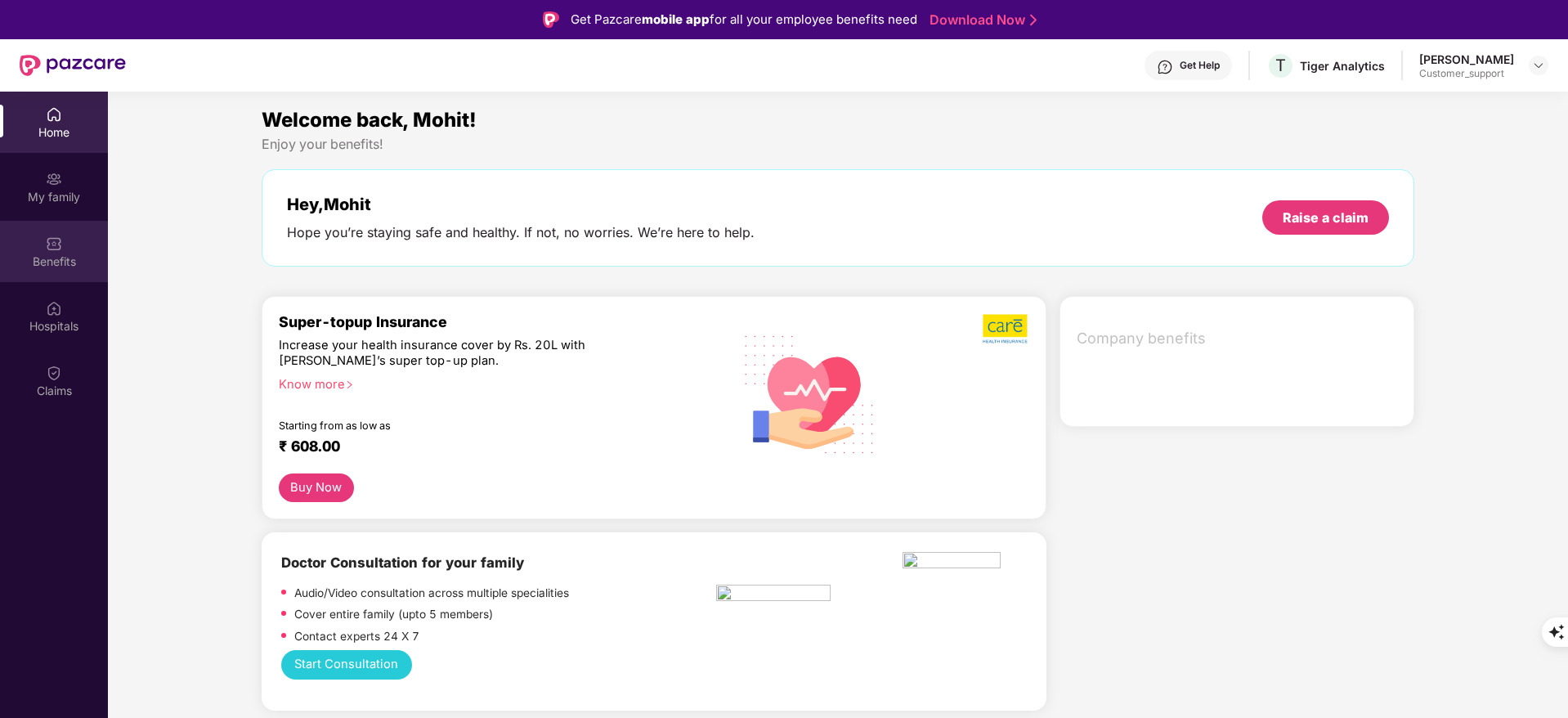
click at [43, 252] on div "Benefits" at bounding box center [53, 251] width 108 height 61
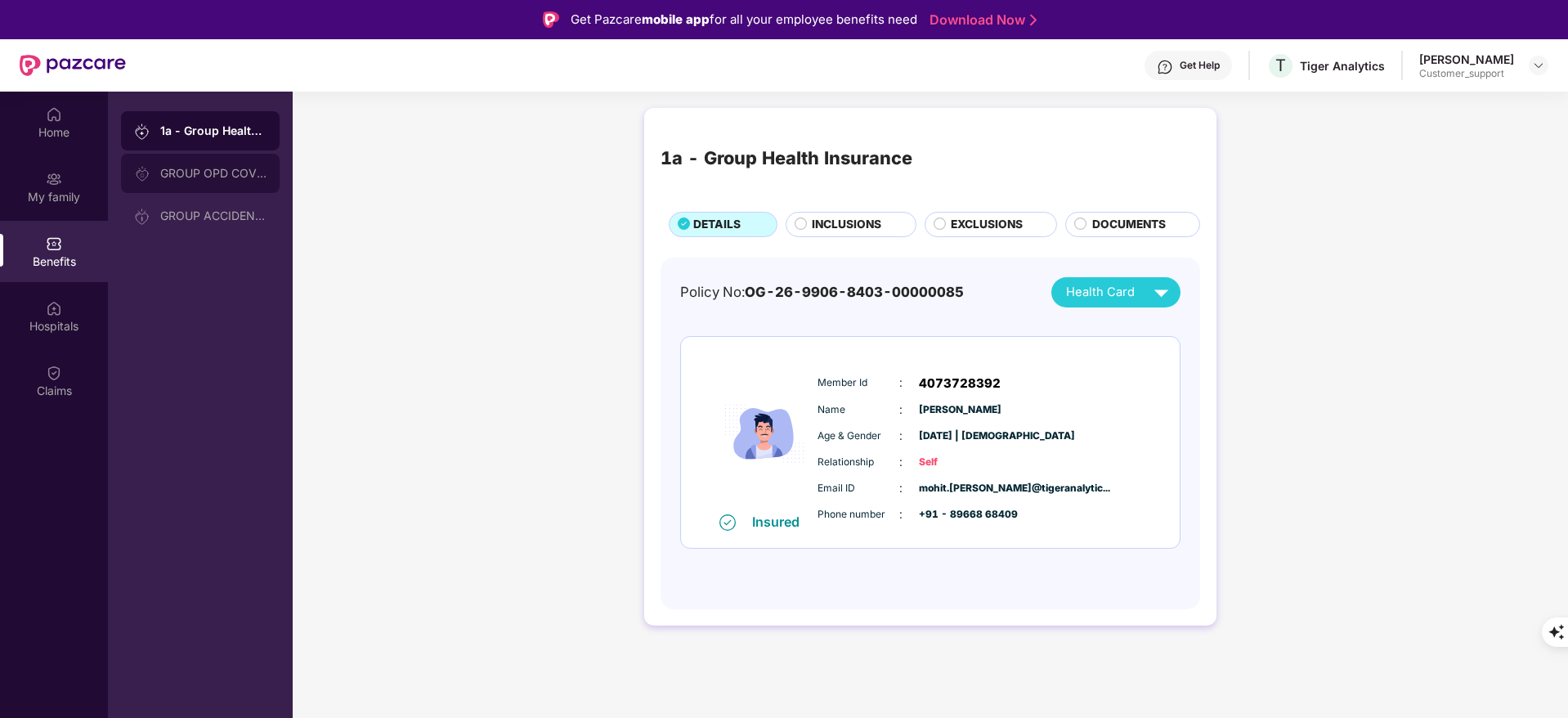
click at [185, 163] on div "GROUP OPD COVER" at bounding box center [201, 173] width 159 height 39
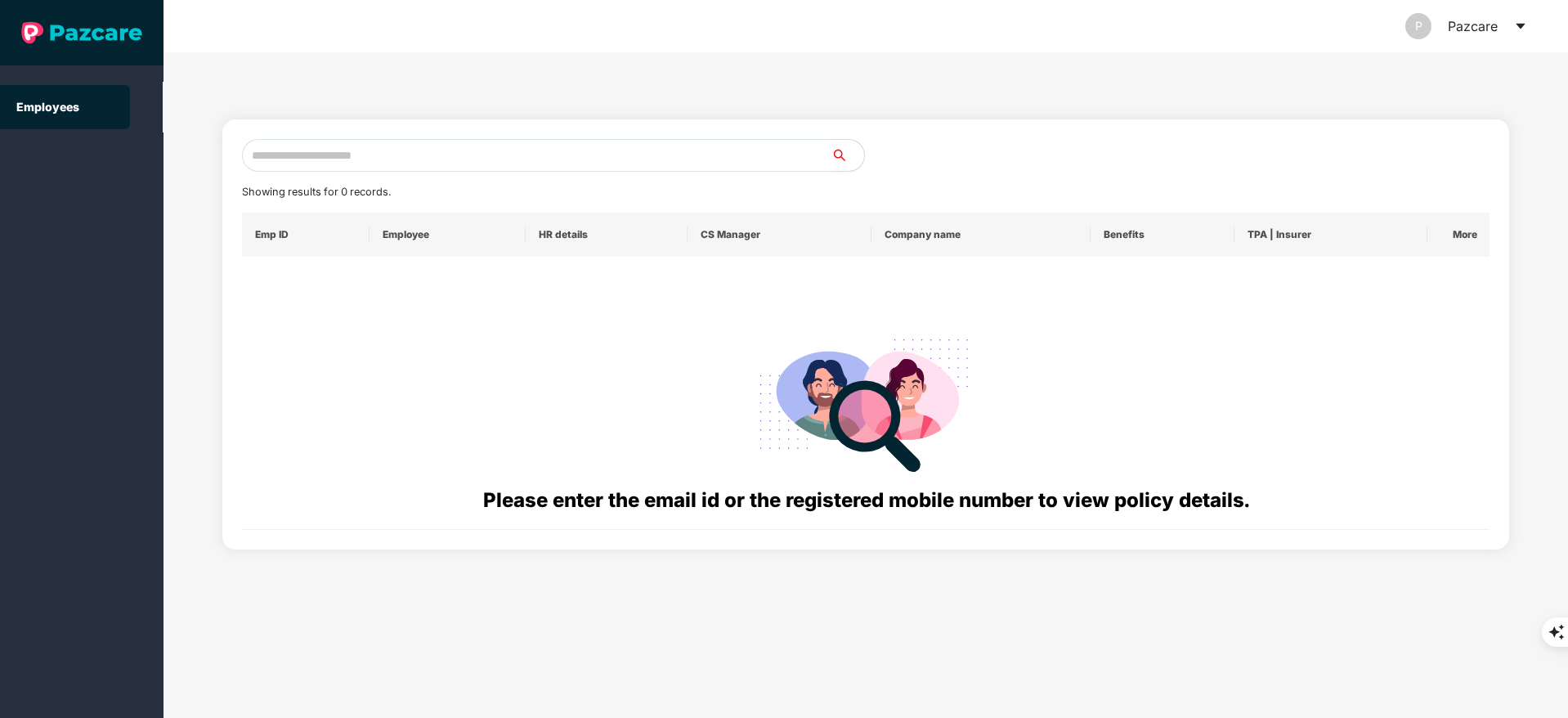
click at [308, 166] on input "text" at bounding box center [536, 156] width 589 height 32
paste input "**********"
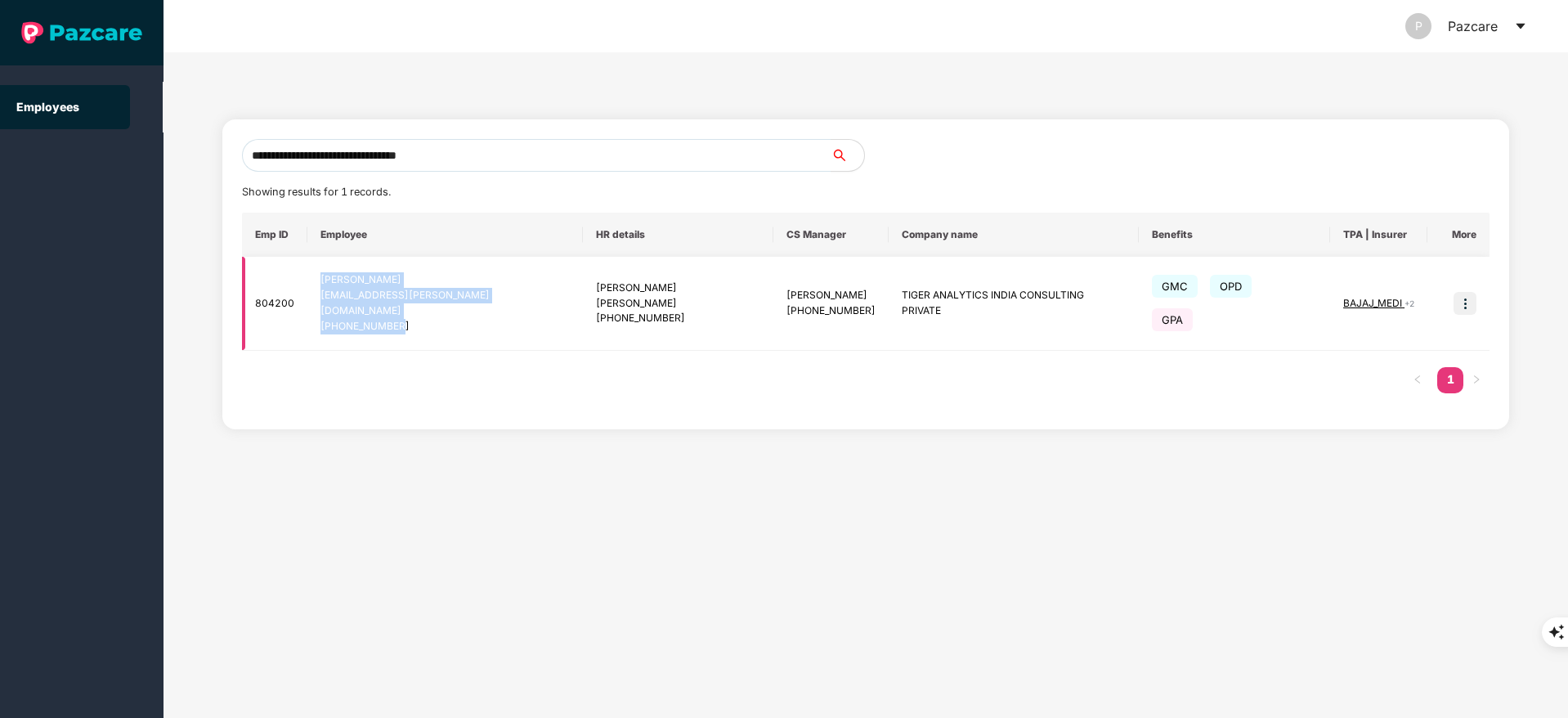
drag, startPoint x: 321, startPoint y: 273, endPoint x: 410, endPoint y: 315, distance: 98.4
click at [410, 315] on td "Mohit Shrivastava mohit.shrivastav@tigeranalytics.com +918966868409" at bounding box center [445, 304] width 276 height 94
copy div "Mohit Shrivastava mohit.shrivastav@tigeranalytics.com +918966868409"
drag, startPoint x: 859, startPoint y: 298, endPoint x: 1025, endPoint y: 309, distance: 166.4
click at [1025, 309] on td "TIGER ANALYTICS INDIA CONSULTING PRIVATE" at bounding box center [1013, 304] width 250 height 94
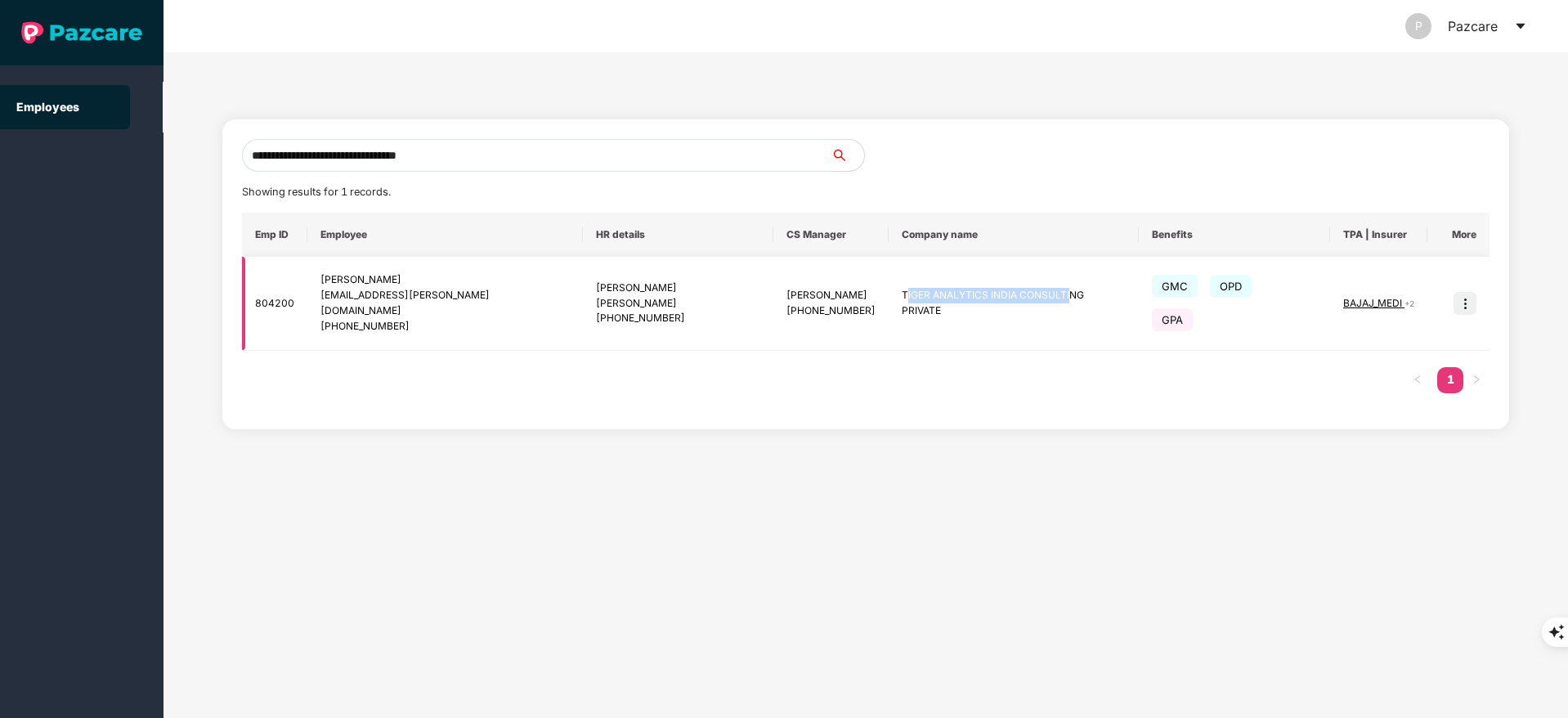
click at [1025, 309] on td "TIGER ANALYTICS INDIA CONSULTING PRIVATE" at bounding box center [1013, 304] width 250 height 94
drag, startPoint x: 852, startPoint y: 292, endPoint x: 1082, endPoint y: 300, distance: 230.1
click at [1082, 300] on td "TIGER ANALYTICS INDIA CONSULTING PRIVATE" at bounding box center [1013, 304] width 250 height 94
copy td "TIGER ANALYTICS INDIA CONSULTING PRIVATE"
click at [491, 161] on input "**********" at bounding box center [536, 156] width 589 height 32
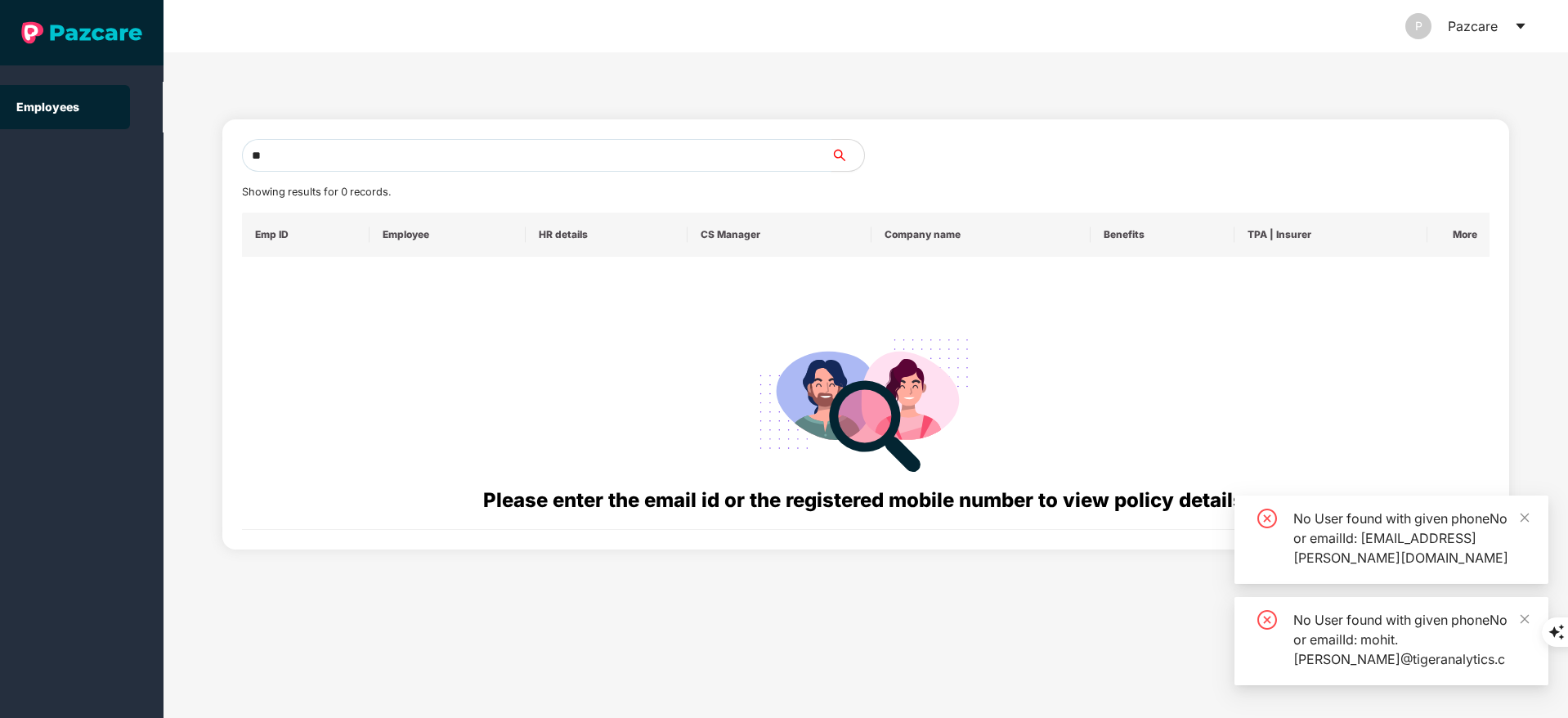
type input "*"
paste input "**********"
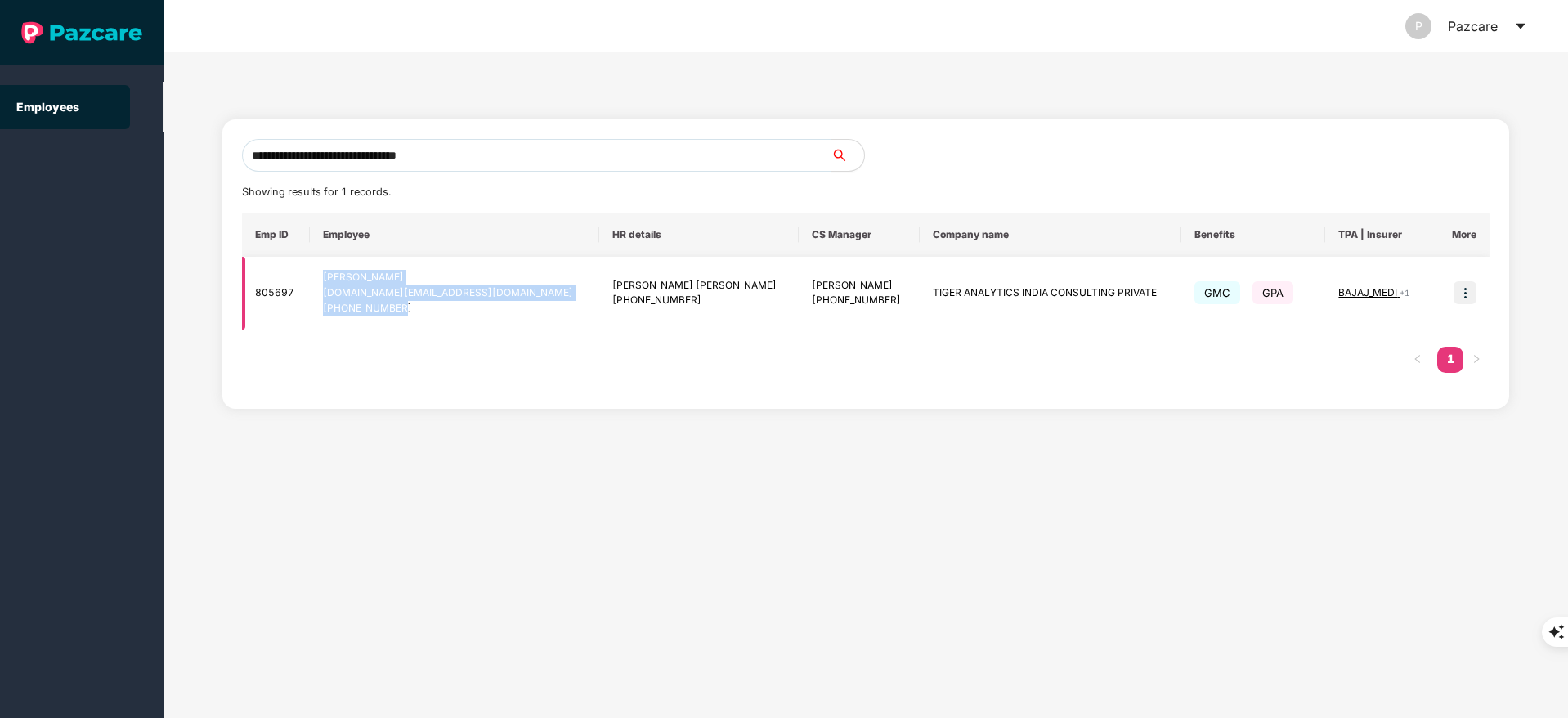
drag, startPoint x: 319, startPoint y: 271, endPoint x: 408, endPoint y: 327, distance: 105.2
click at [408, 327] on td "Sangeethkumar Chinnappan sangeethkumar.ch@tigeranalytics.com +916383630938" at bounding box center [454, 293] width 289 height 74
copy div "Sangeethkumar Chinnappan sangeethkumar.ch@tigeranalytics.com +916383630938"
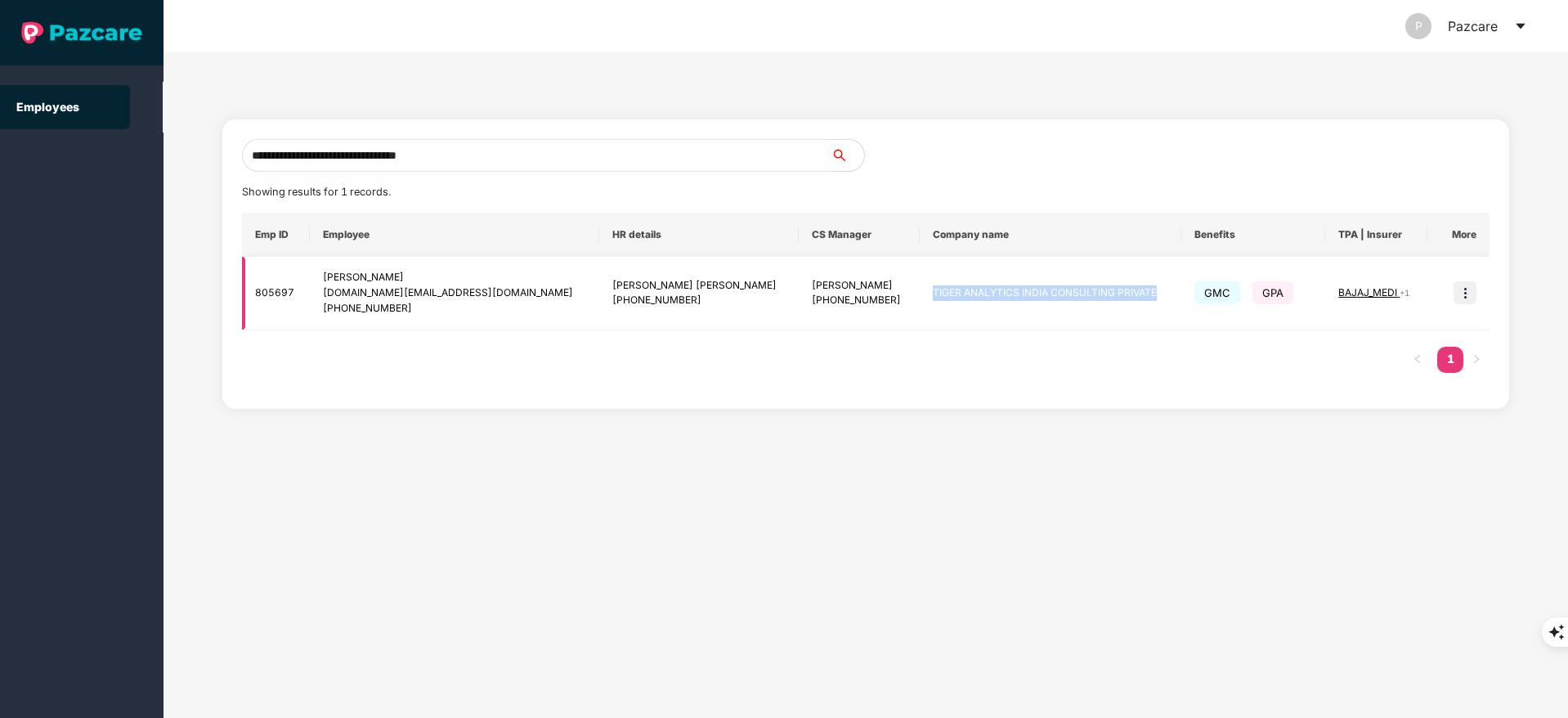
drag, startPoint x: 894, startPoint y: 289, endPoint x: 1121, endPoint y: 296, distance: 227.1
click at [1121, 296] on td "TIGER ANALYTICS INDIA CONSULTING PRIVATE" at bounding box center [1050, 293] width 262 height 74
copy td "TIGER ANALYTICS INDIA CONSULTING PRIVATE"
click at [474, 162] on input "**********" at bounding box center [536, 156] width 589 height 32
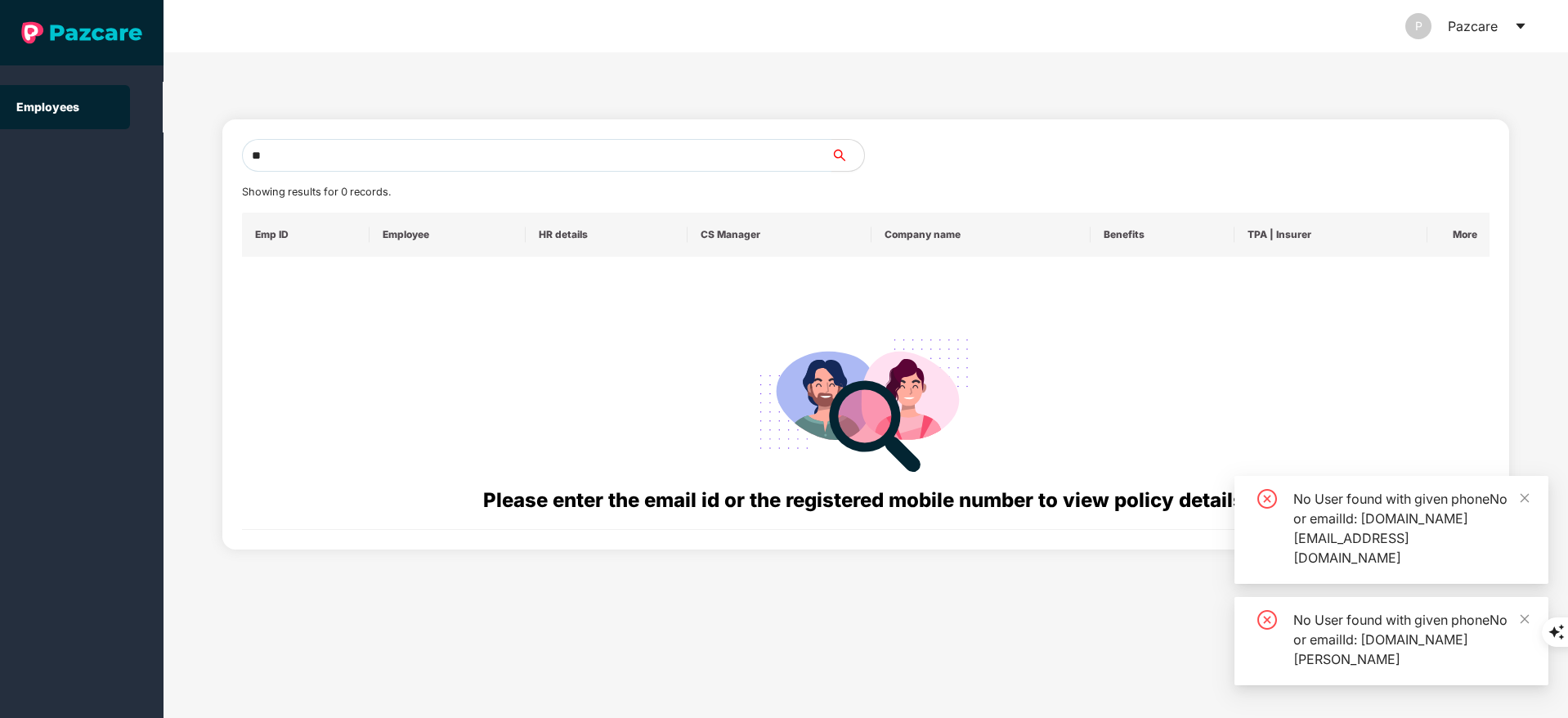
type input "*"
paste input "**********"
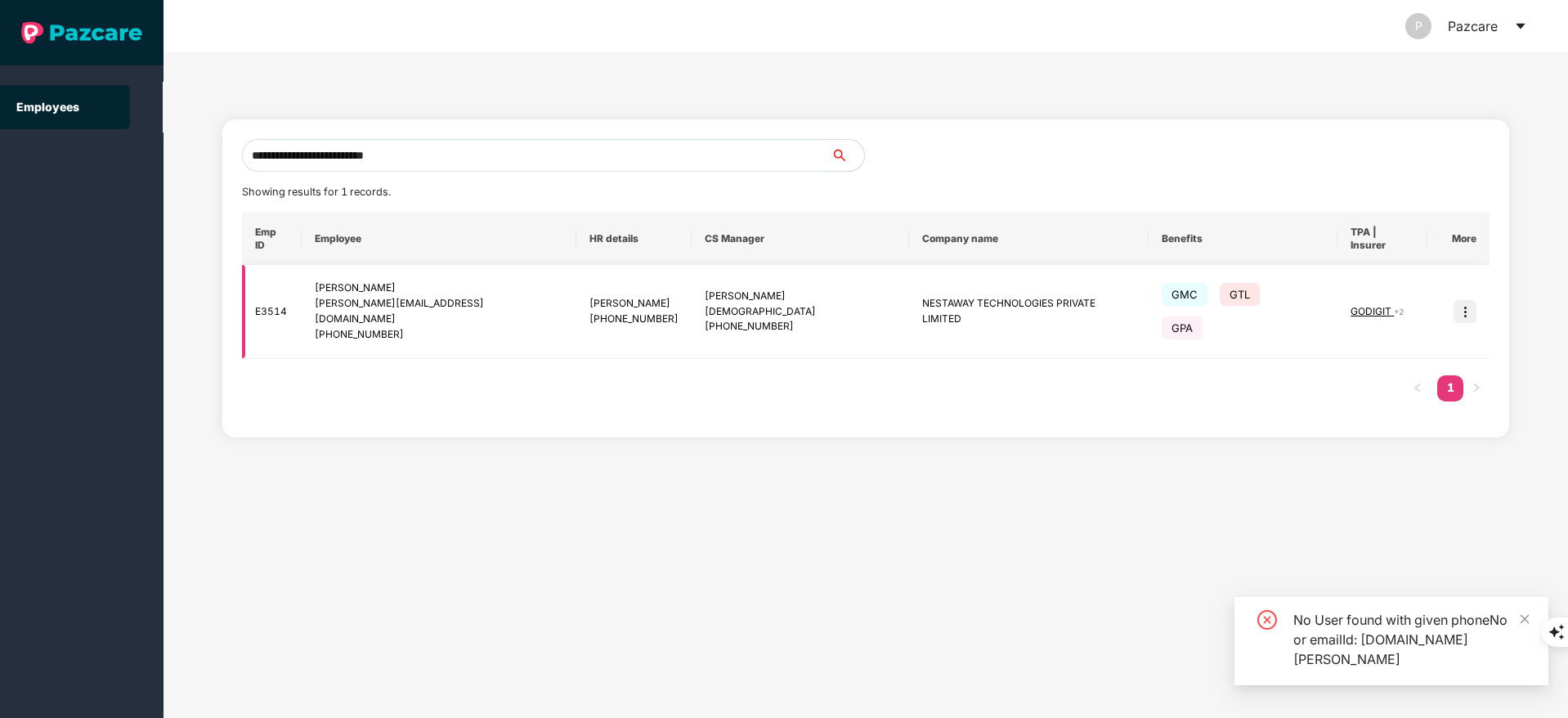
type input "**********"
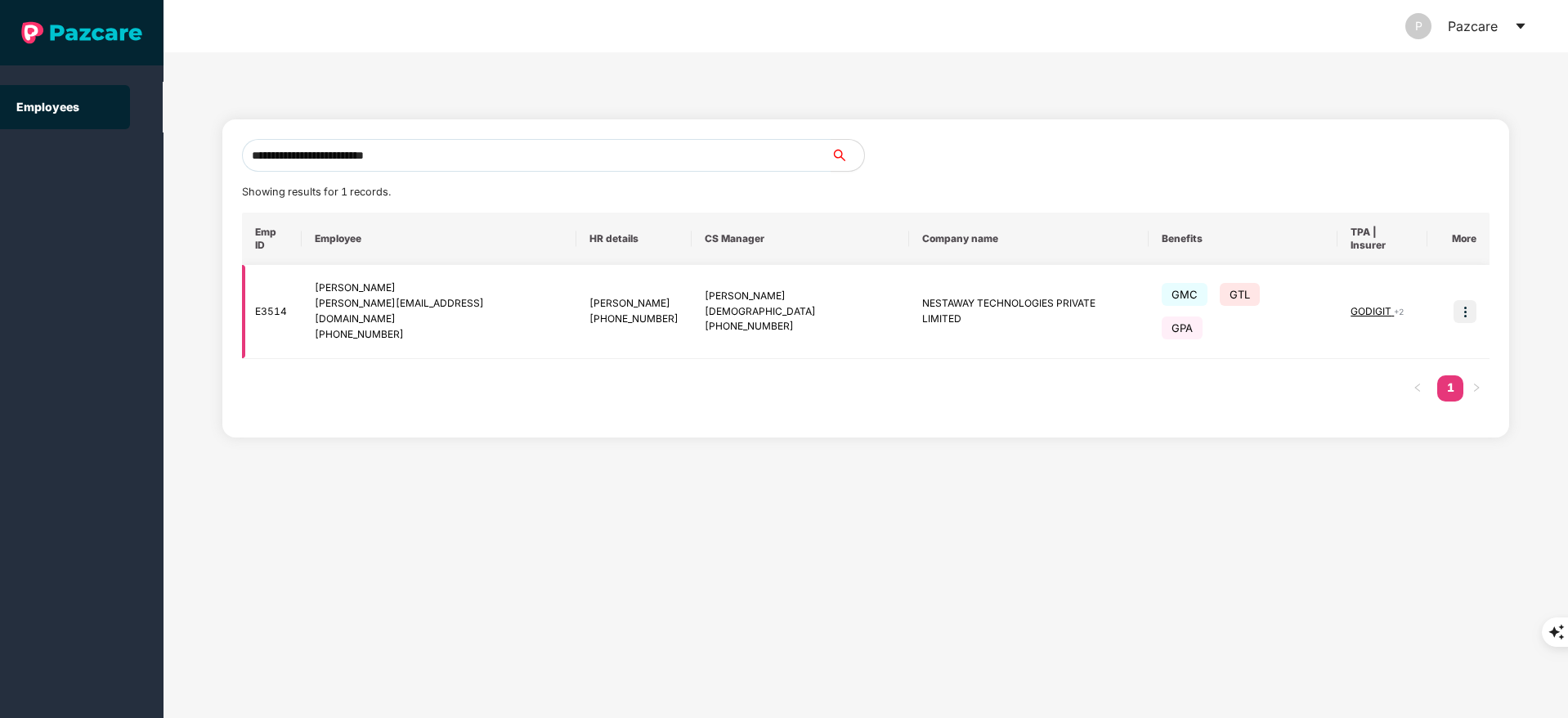
click at [1466, 300] on img at bounding box center [1465, 311] width 23 height 23
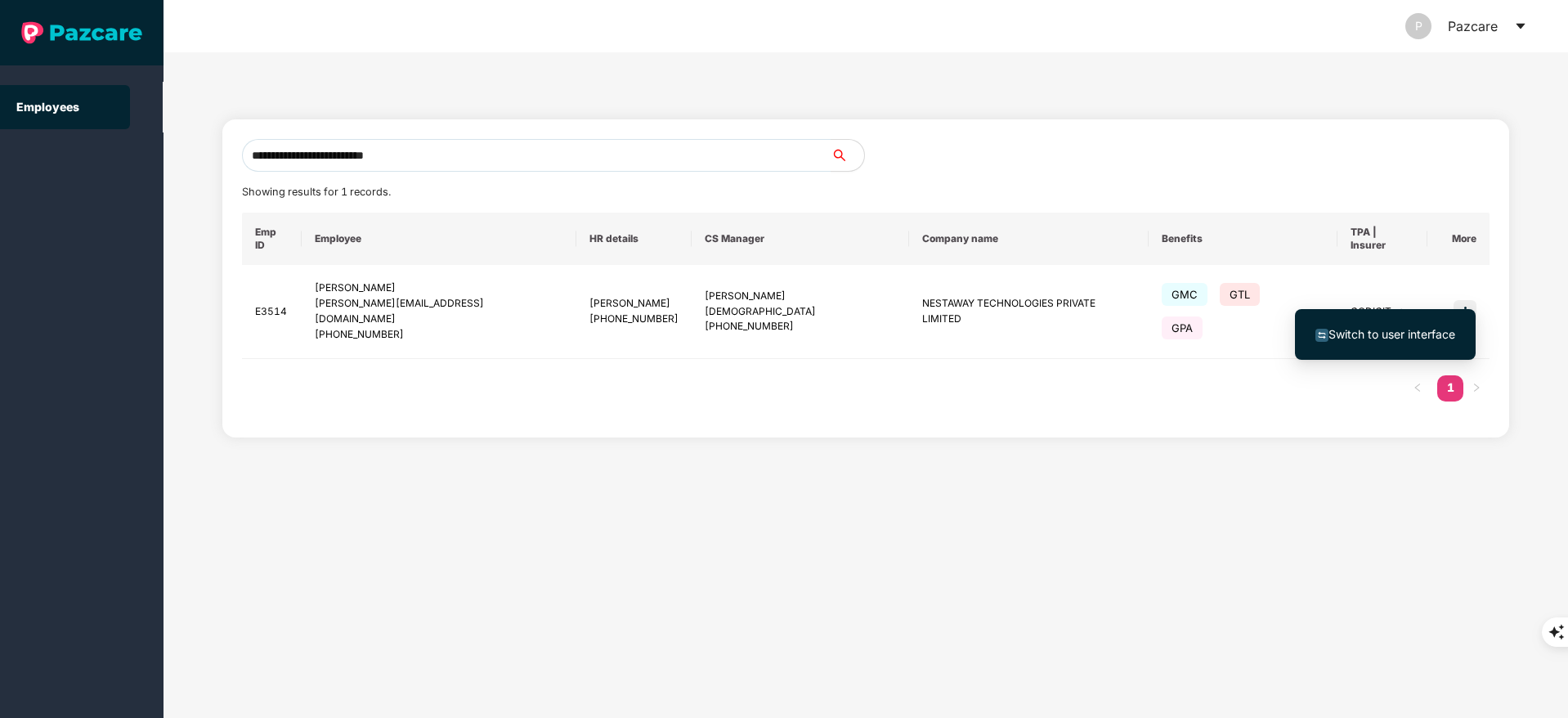
click at [1389, 330] on span "Switch to user interface" at bounding box center [1391, 333] width 127 height 14
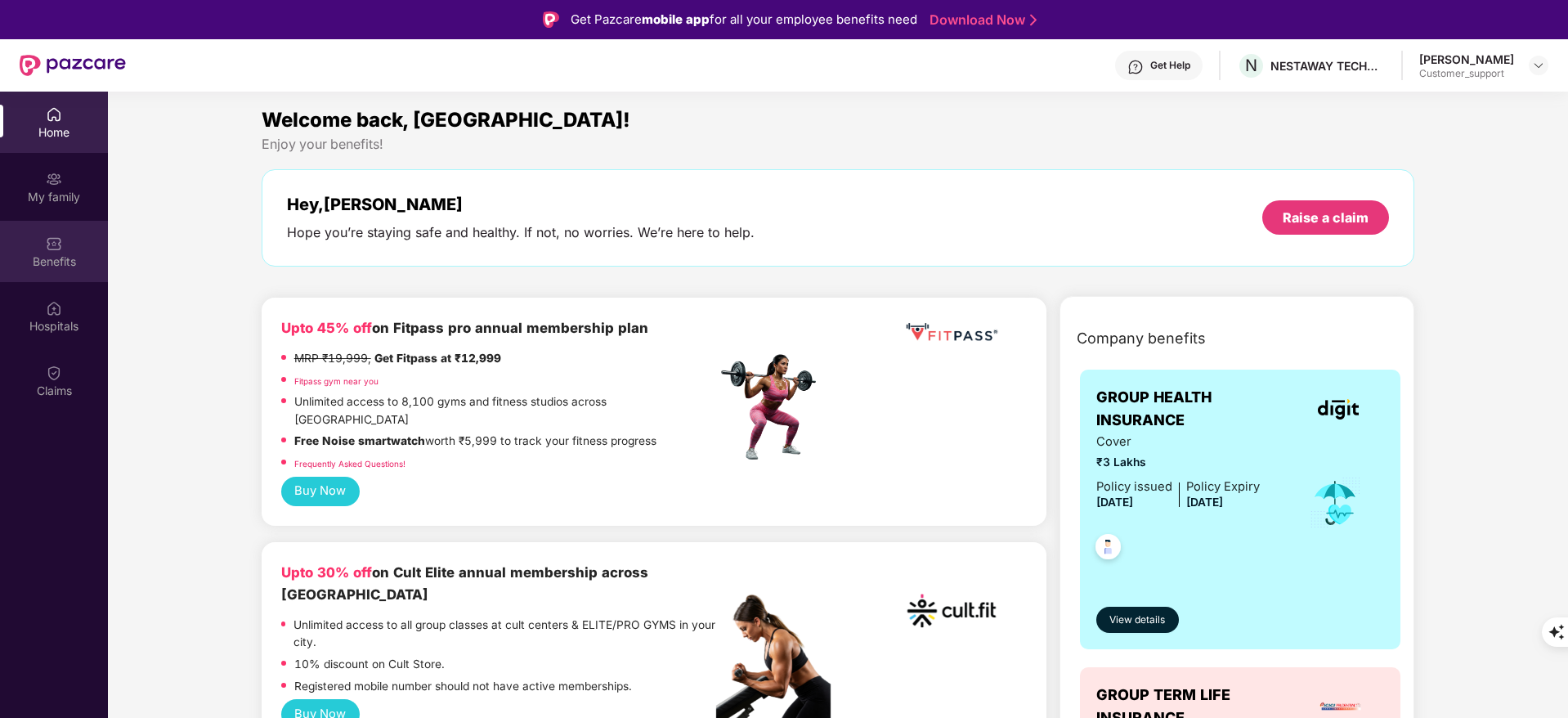
click at [61, 257] on div "Benefits" at bounding box center [53, 261] width 108 height 16
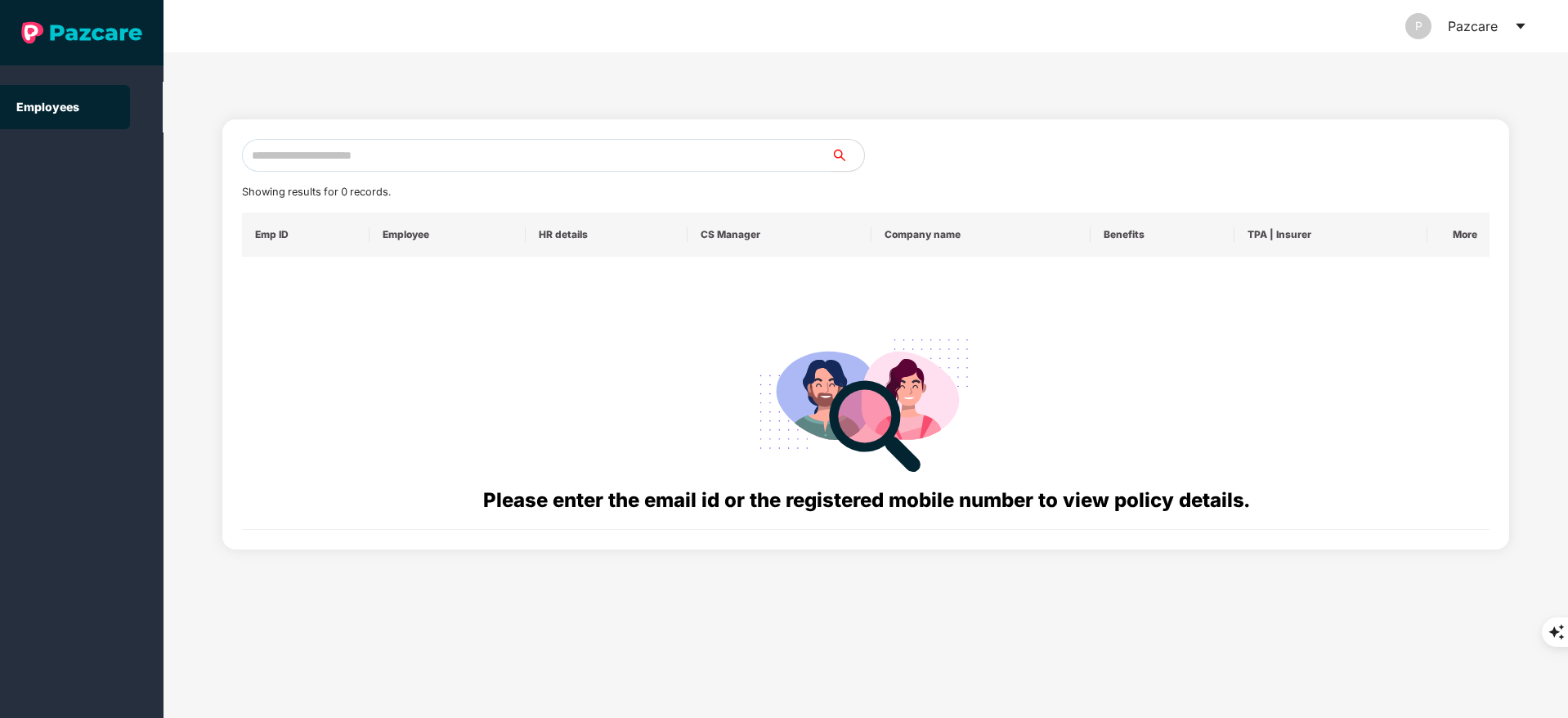
click at [360, 158] on input "text" at bounding box center [536, 156] width 589 height 32
paste input "**********"
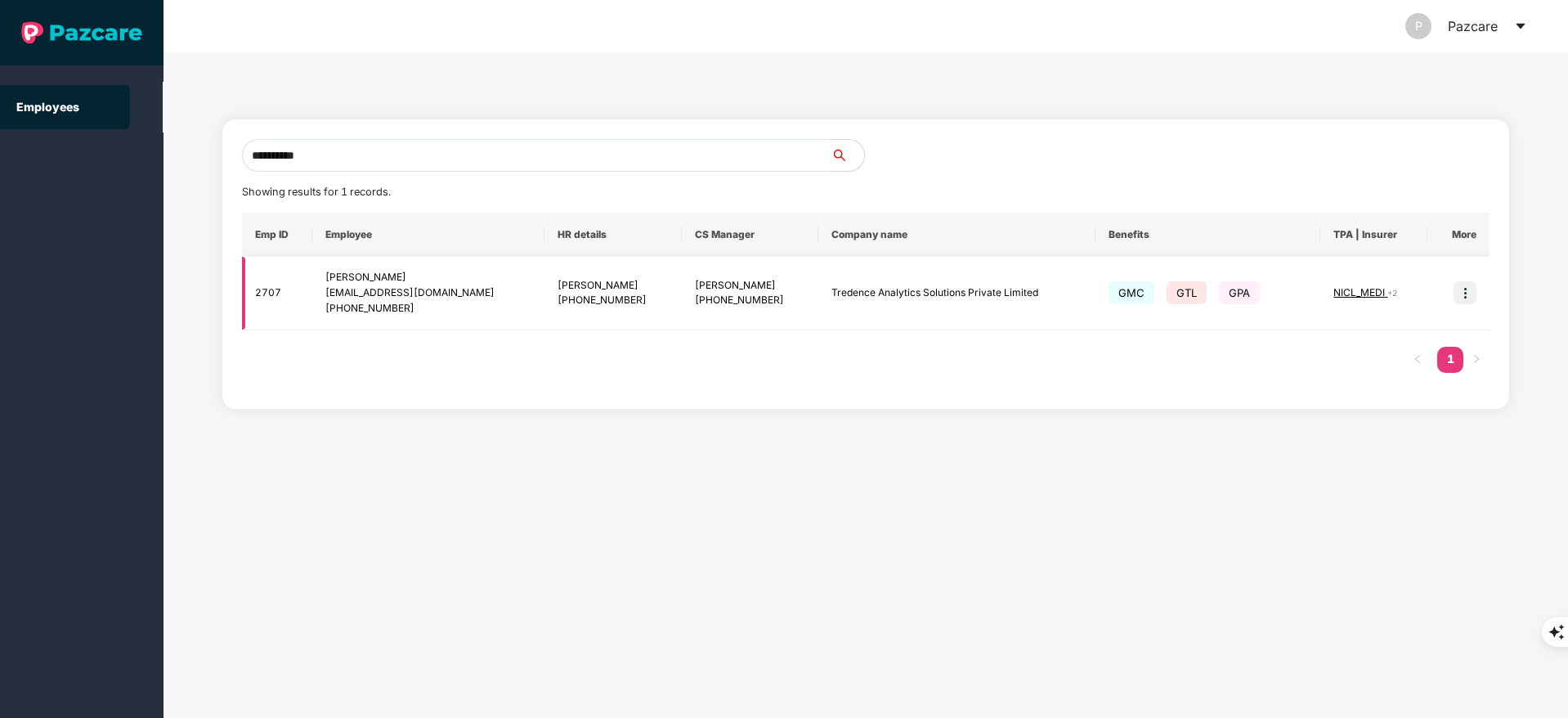
type input "**********"
click at [1463, 294] on img at bounding box center [1465, 292] width 23 height 23
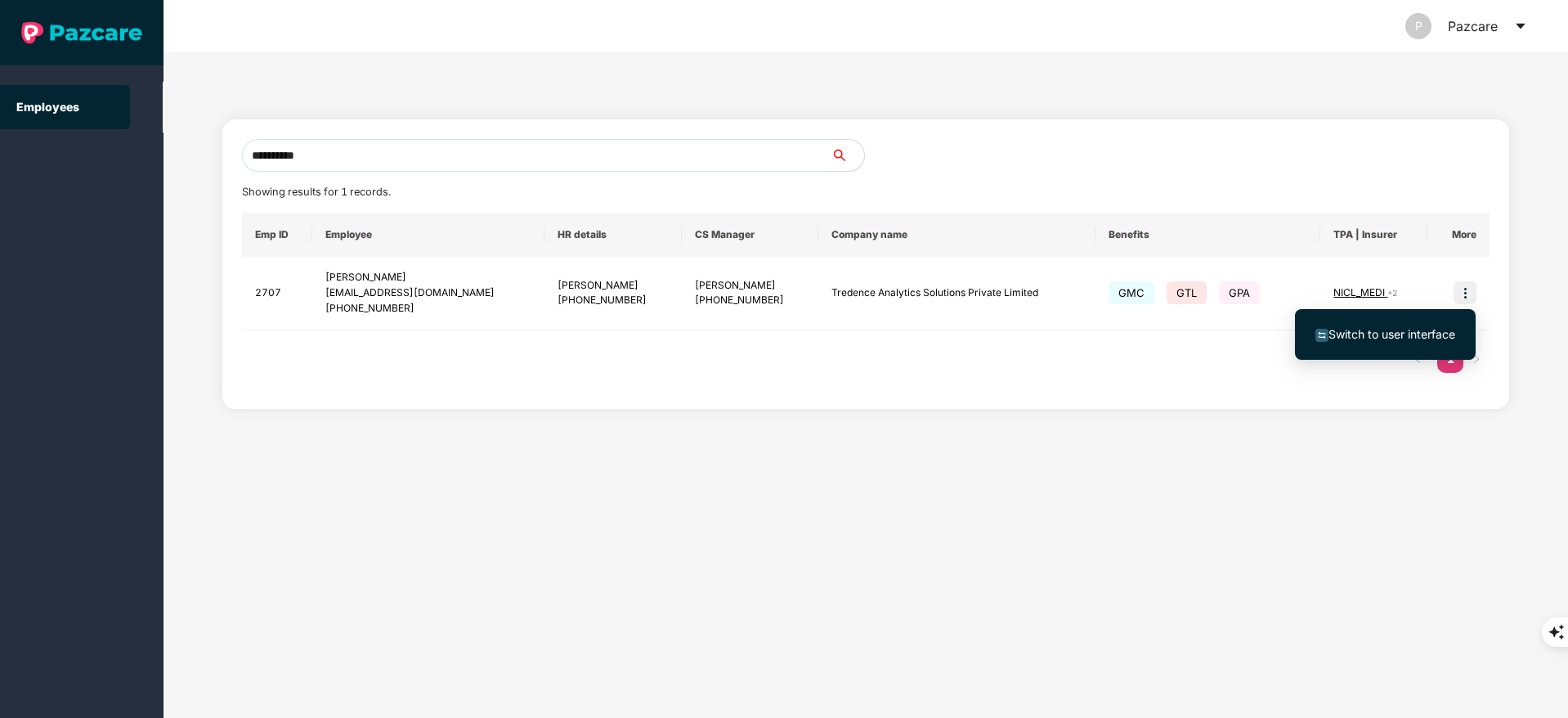
click at [1381, 349] on li "Switch to user interface" at bounding box center [1385, 334] width 180 height 34
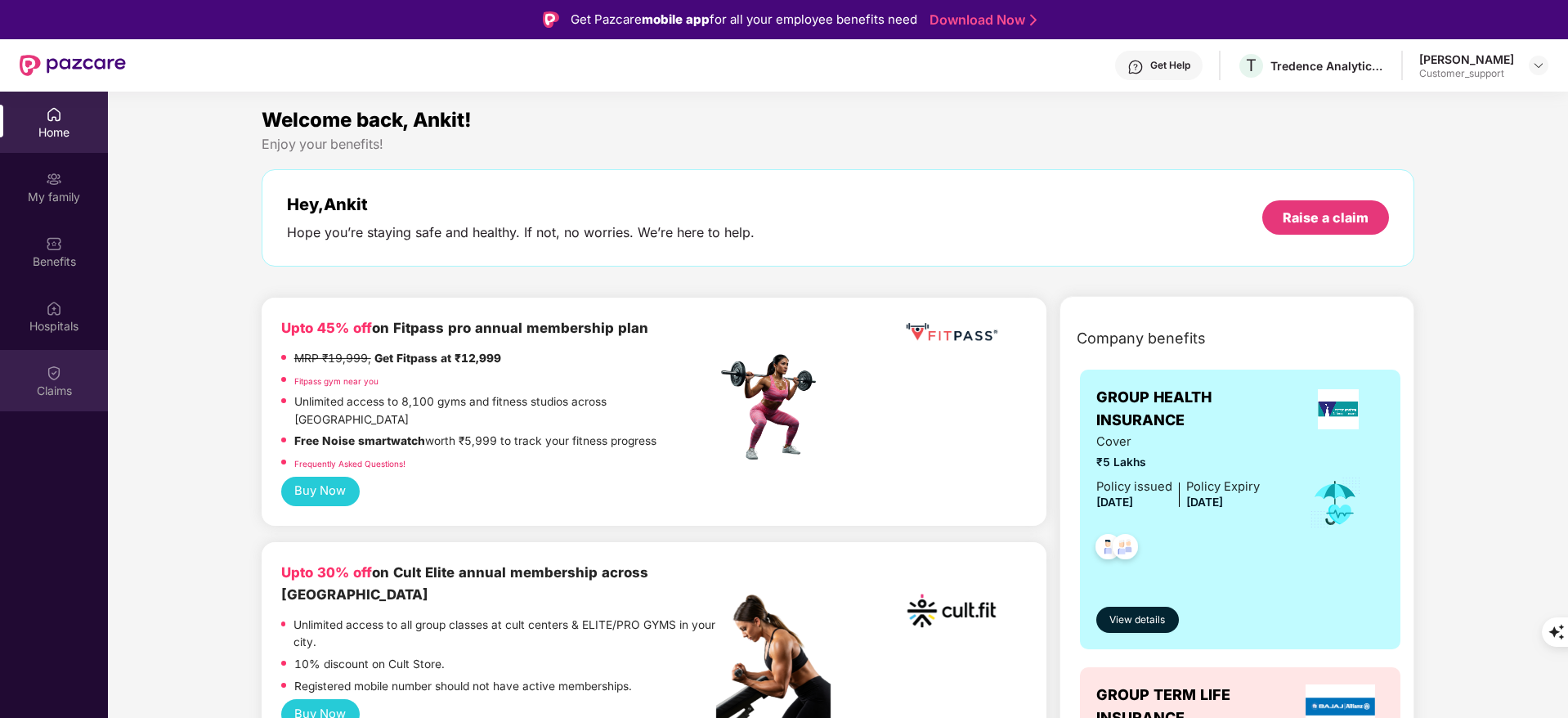
click at [53, 378] on img at bounding box center [53, 372] width 16 height 16
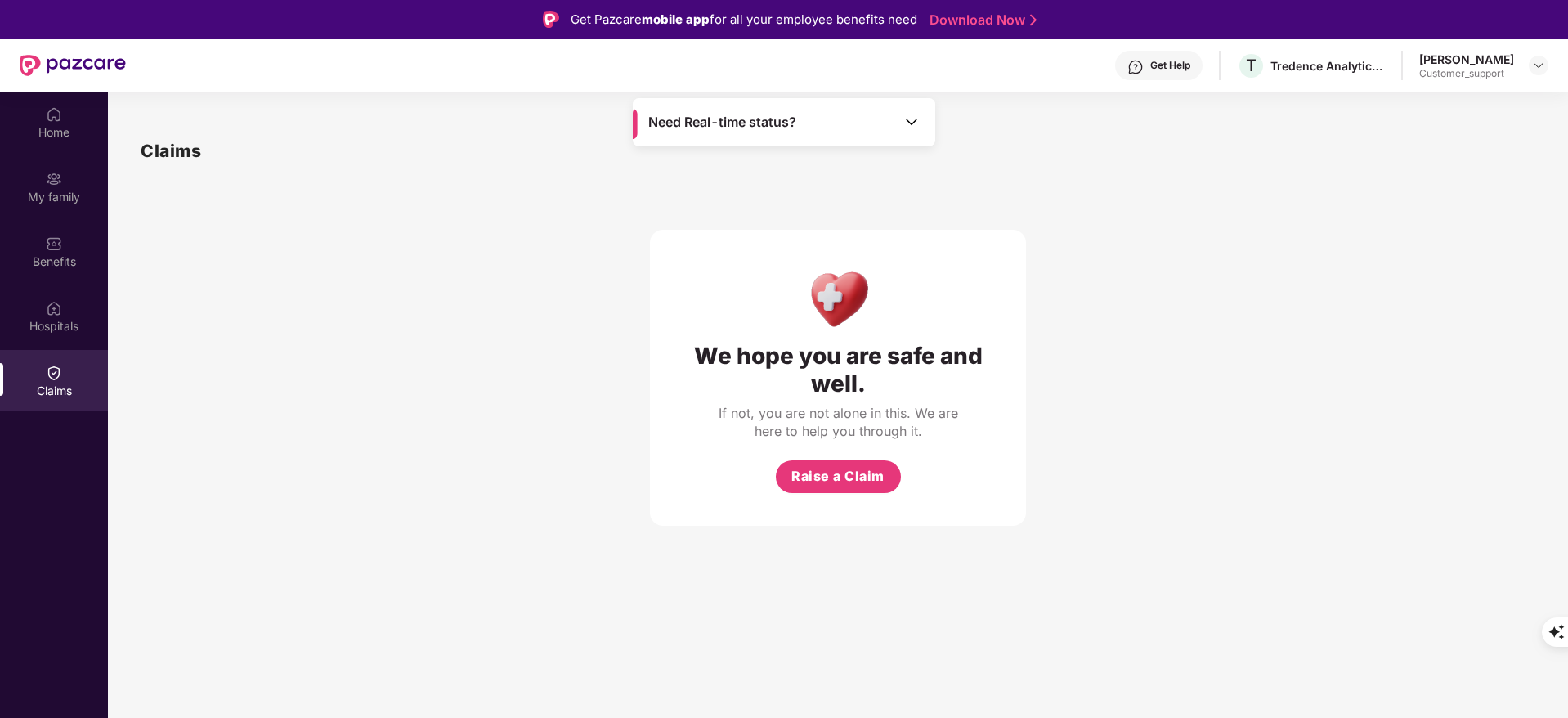
click at [1185, 68] on div "Get Help" at bounding box center [1170, 66] width 40 height 13
click at [1415, 172] on div "We hope you are safe and well. If not, you are not alone in this. We are here t…" at bounding box center [837, 345] width 1394 height 361
click at [66, 190] on div "My family" at bounding box center [53, 197] width 108 height 16
